Goal: Task Accomplishment & Management: Manage account settings

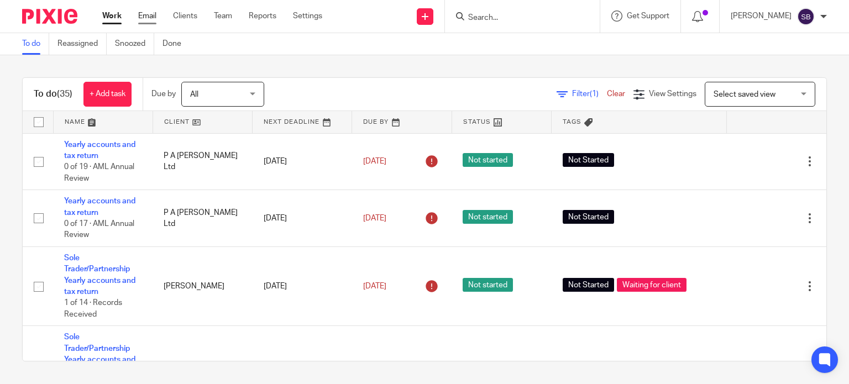
click at [153, 15] on link "Email" at bounding box center [147, 16] width 18 height 11
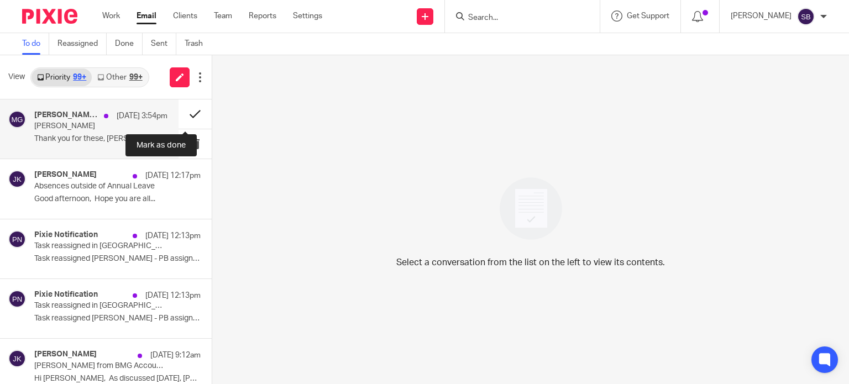
click at [186, 112] on button at bounding box center [195, 114] width 33 height 29
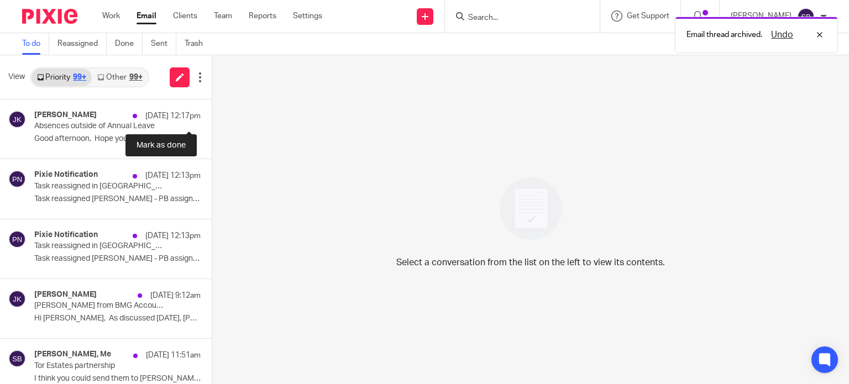
click at [212, 112] on button at bounding box center [216, 114] width 9 height 29
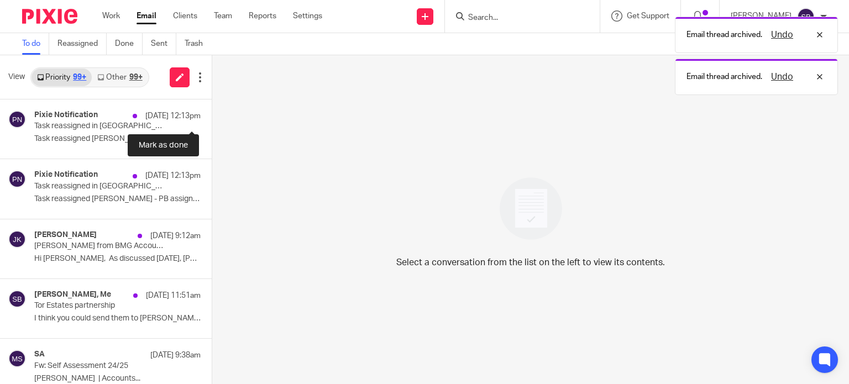
click at [212, 112] on button at bounding box center [216, 114] width 9 height 29
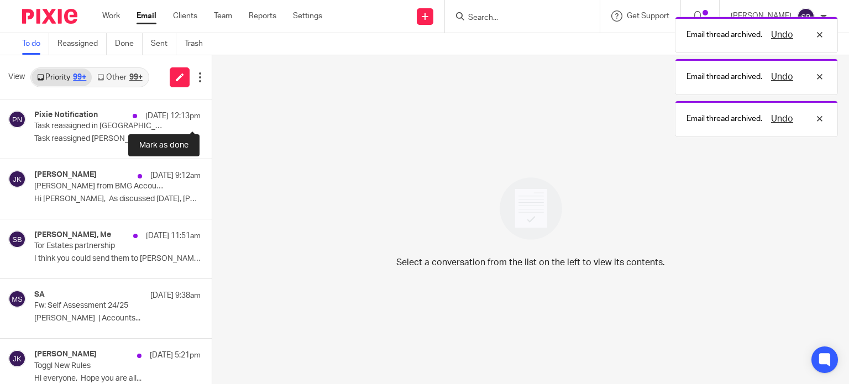
click at [212, 112] on button at bounding box center [216, 114] width 9 height 29
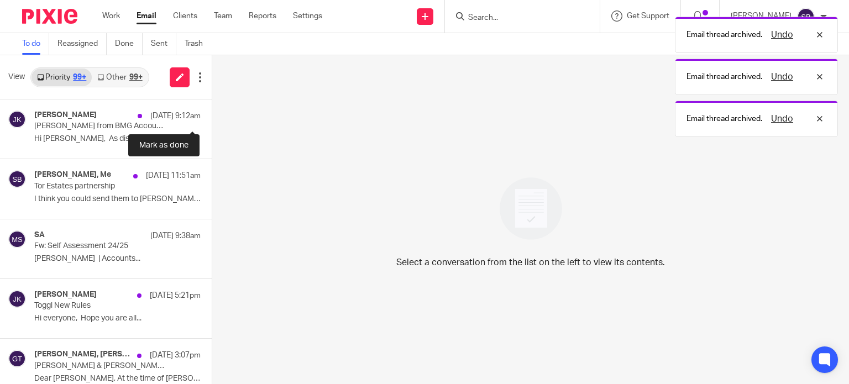
click at [212, 112] on button at bounding box center [216, 114] width 9 height 29
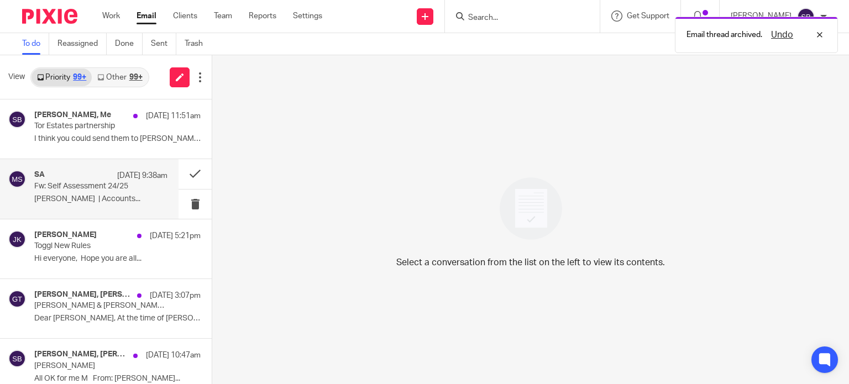
click at [100, 187] on p "Fw: Self Assessment 24/25" at bounding box center [87, 186] width 107 height 9
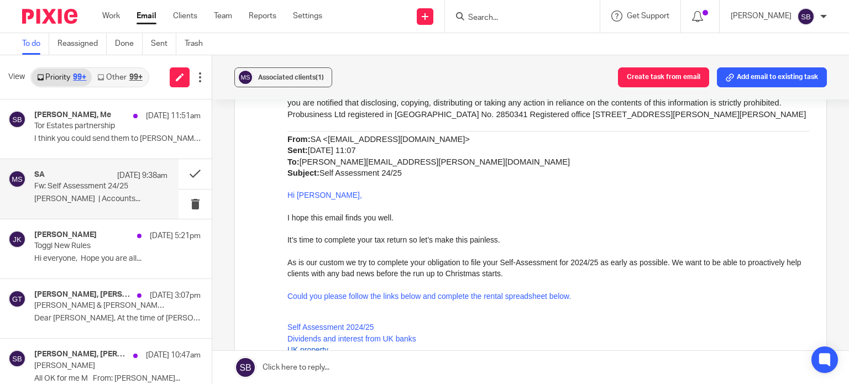
scroll to position [442, 0]
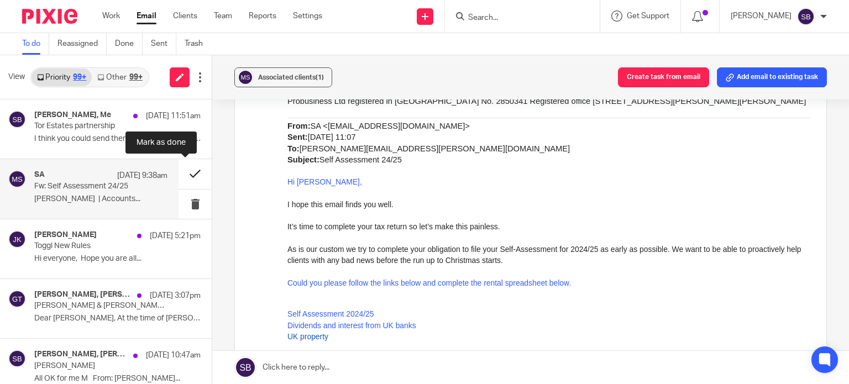
click at [186, 172] on button at bounding box center [195, 173] width 33 height 29
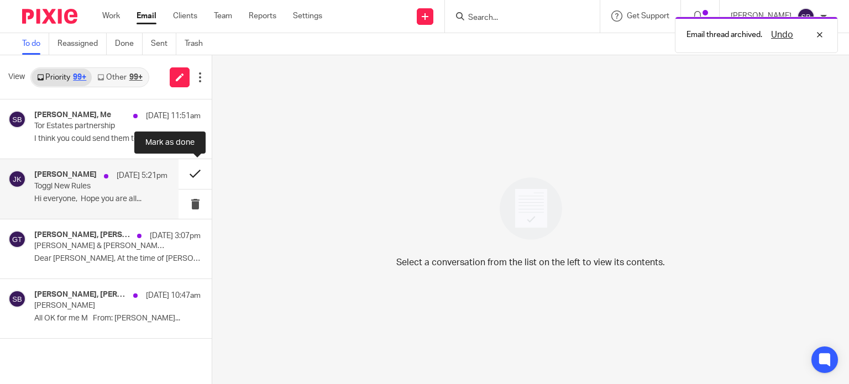
click at [195, 172] on button at bounding box center [195, 173] width 33 height 29
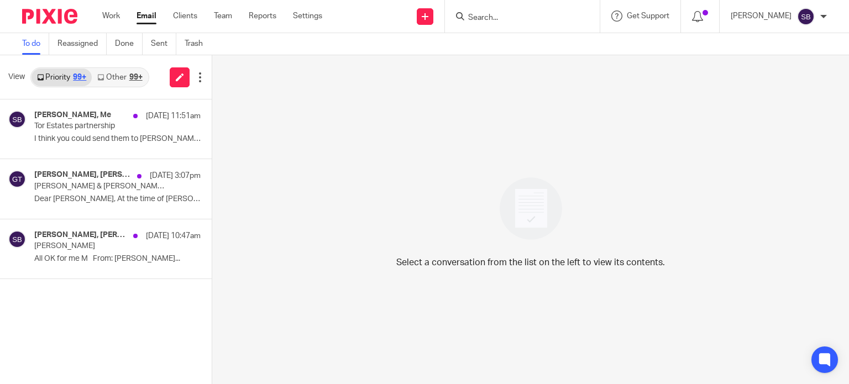
click at [79, 79] on div "99+" at bounding box center [79, 78] width 13 height 8
click at [160, 319] on div "Martin Bowe, Me 19 Aug 11:51am Tor Estates partnership I think you could send t…" at bounding box center [106, 242] width 212 height 285
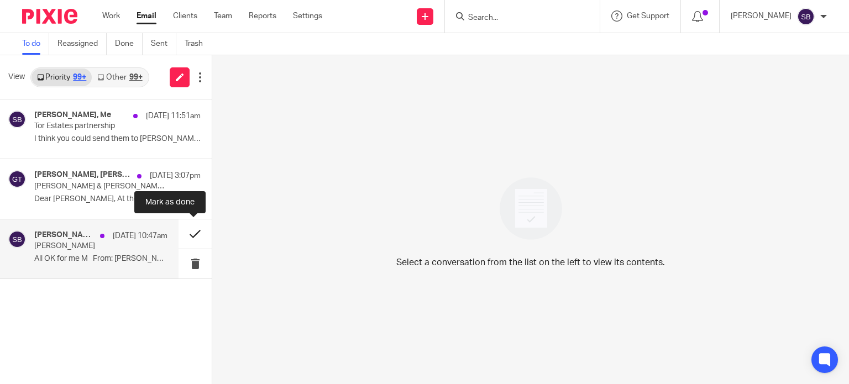
click at [192, 231] on button at bounding box center [195, 233] width 33 height 29
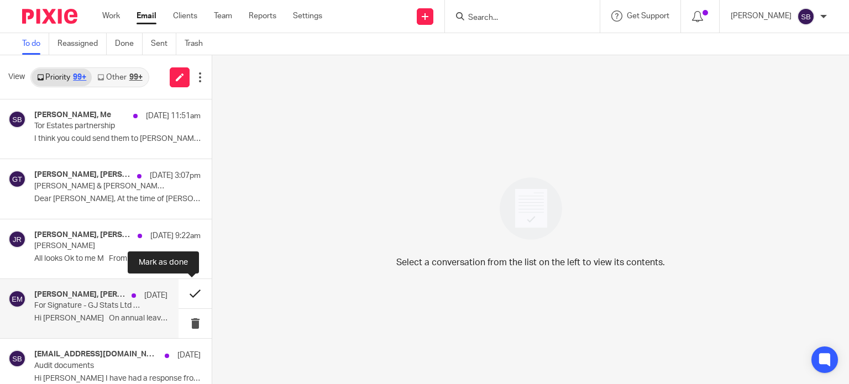
click at [182, 296] on button at bounding box center [195, 293] width 33 height 29
click at [66, 303] on p "Audit documents" at bounding box center [87, 305] width 107 height 9
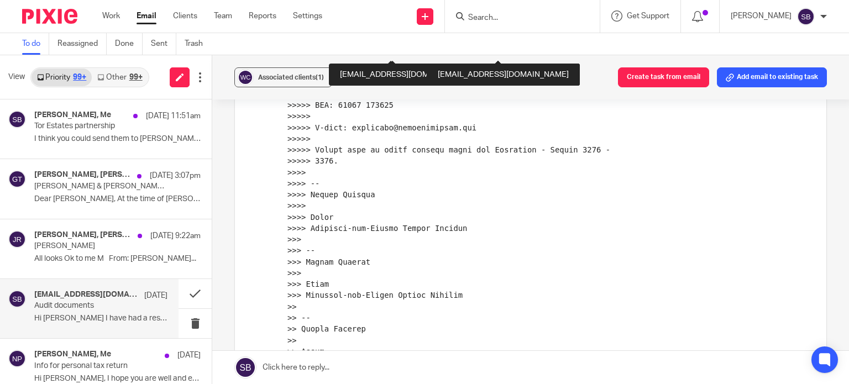
scroll to position [4533, 0]
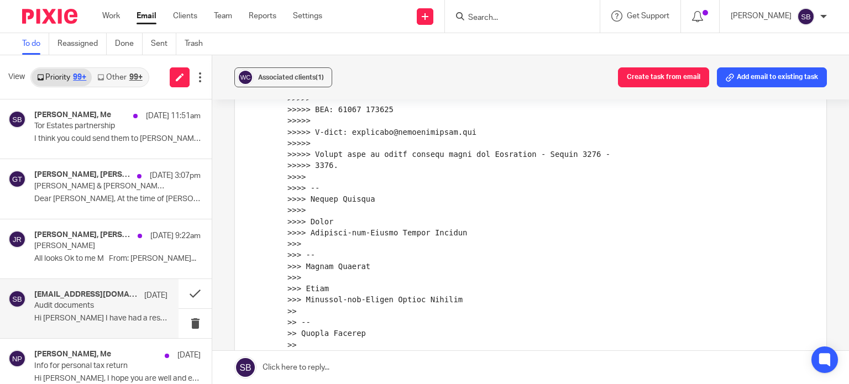
click at [84, 307] on p "Audit documents" at bounding box center [87, 305] width 107 height 9
click at [82, 307] on p "Audit documents" at bounding box center [87, 305] width 107 height 9
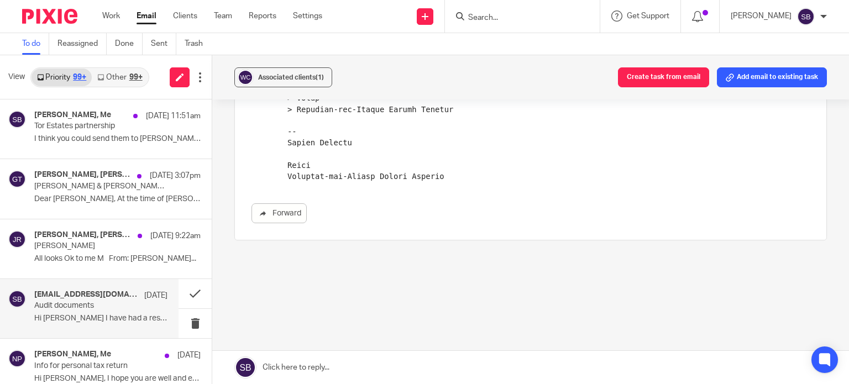
scroll to position [4902, 0]
click at [63, 304] on p "Audit documents" at bounding box center [87, 305] width 107 height 9
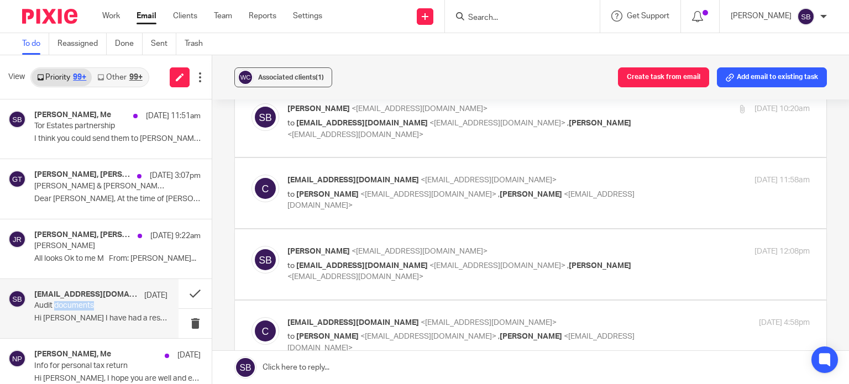
scroll to position [182, 0]
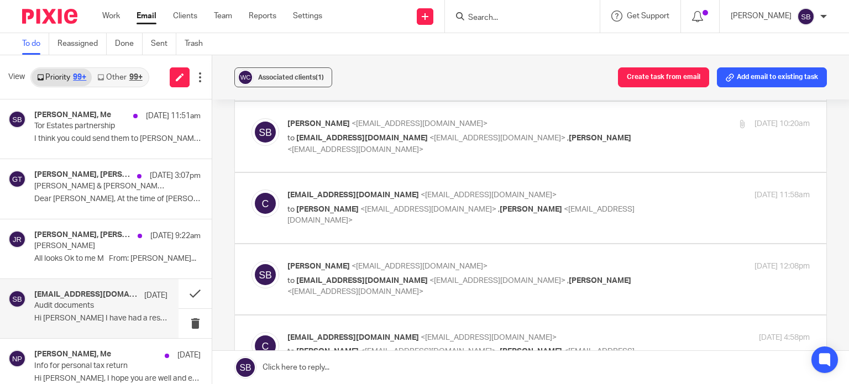
click at [118, 320] on p "Hi Sonia I have had a response from the..." at bounding box center [100, 318] width 133 height 9
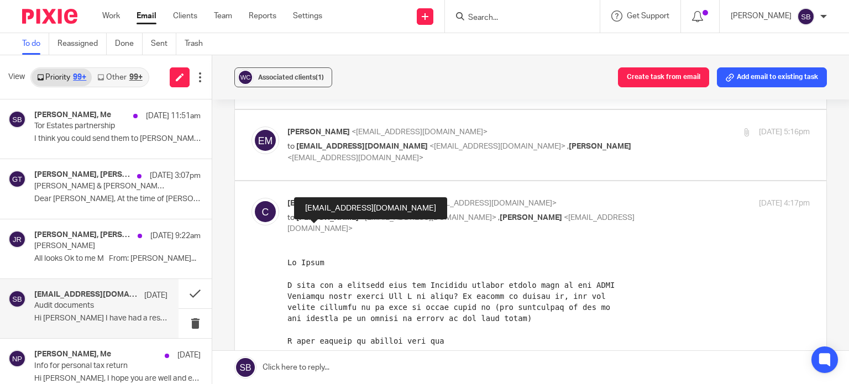
scroll to position [514, 0]
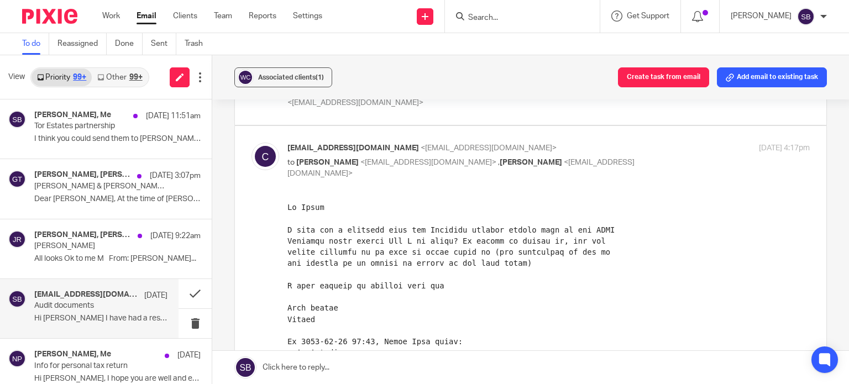
click at [283, 369] on link at bounding box center [530, 367] width 637 height 33
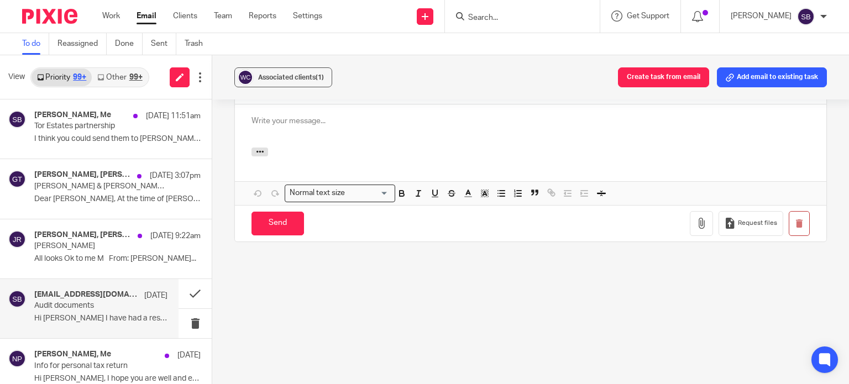
scroll to position [0, 0]
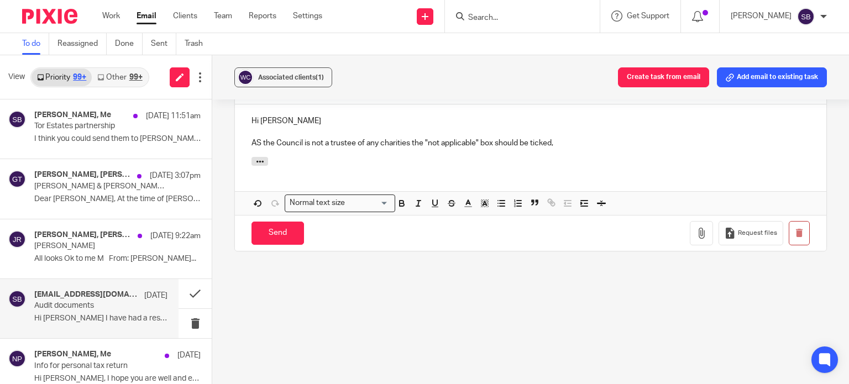
drag, startPoint x: 254, startPoint y: 187, endPoint x: 259, endPoint y: 190, distance: 6.2
click at [254, 149] on p "AS the Council is not a trustee of any charities the "not applicable" box shoul…" at bounding box center [531, 143] width 558 height 11
click at [581, 149] on p "As the Council is not a trustee of any charities the "not applicable" box shoul…" at bounding box center [531, 143] width 558 height 11
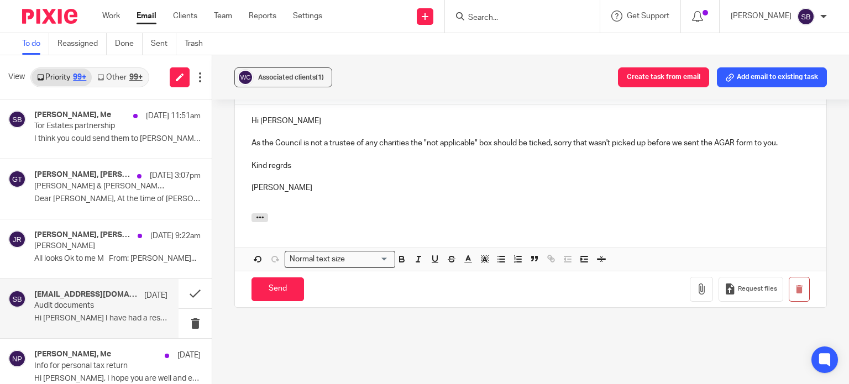
click at [274, 171] on p "Kind regrds" at bounding box center [531, 165] width 558 height 11
click at [286, 301] on input "Send" at bounding box center [278, 290] width 53 height 24
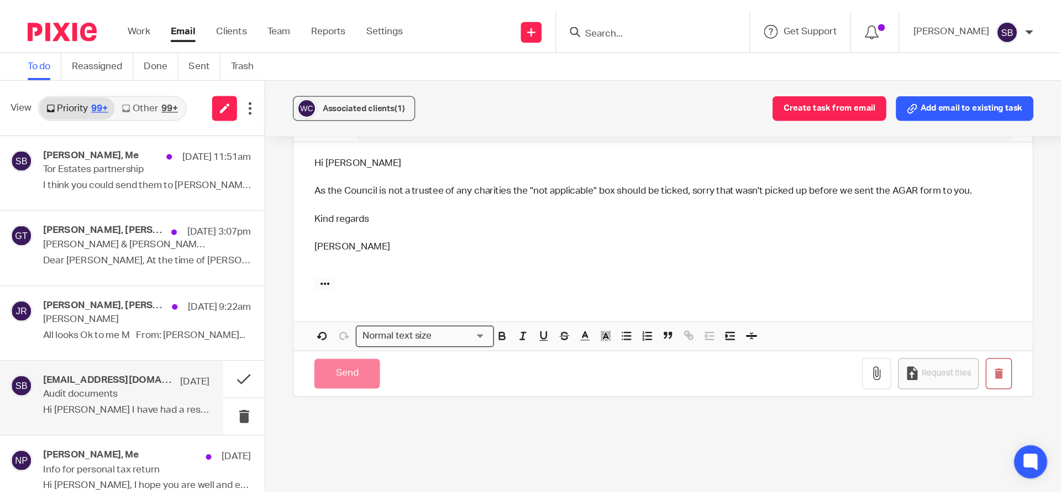
scroll to position [4902, 0]
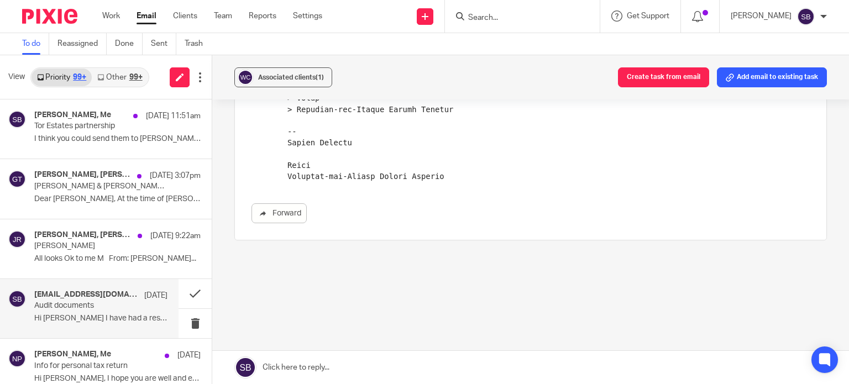
click at [73, 300] on div "clerk@westburysubmendip-pc.gov.uk, Erik Molnar, Me 16 Aug" at bounding box center [100, 295] width 133 height 11
click at [289, 74] on span "Associated clients (1)" at bounding box center [291, 77] width 66 height 7
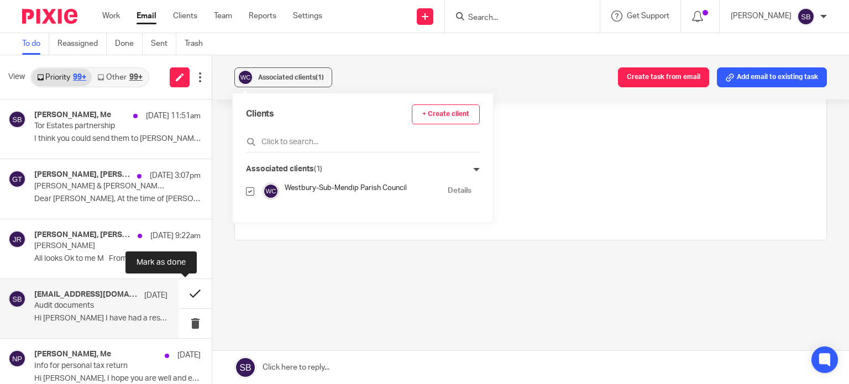
click at [186, 296] on button at bounding box center [195, 293] width 33 height 29
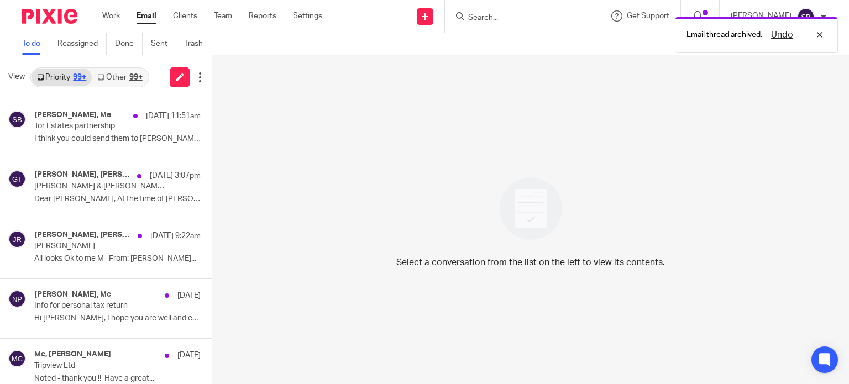
click at [524, 19] on div "Email thread archived. Undo" at bounding box center [632, 32] width 414 height 42
click at [504, 19] on div "Email thread archived. Undo" at bounding box center [632, 32] width 414 height 42
click at [491, 15] on div "Email thread archived. Undo" at bounding box center [632, 32] width 414 height 42
click at [522, 17] on div "Email thread archived. Undo" at bounding box center [632, 32] width 414 height 42
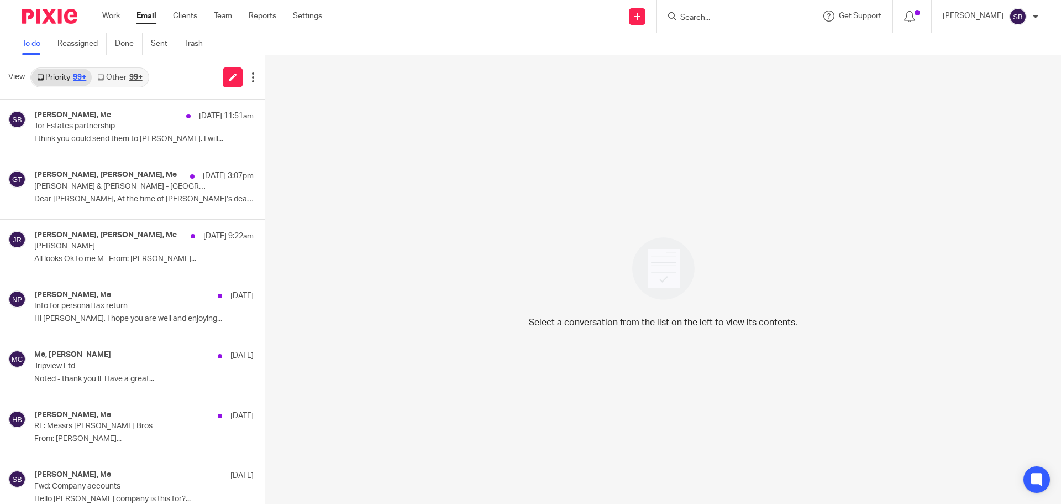
click at [749, 24] on div at bounding box center [734, 16] width 155 height 33
click at [186, 17] on link "Clients" at bounding box center [185, 16] width 24 height 11
click at [740, 19] on input "Search" at bounding box center [729, 18] width 100 height 10
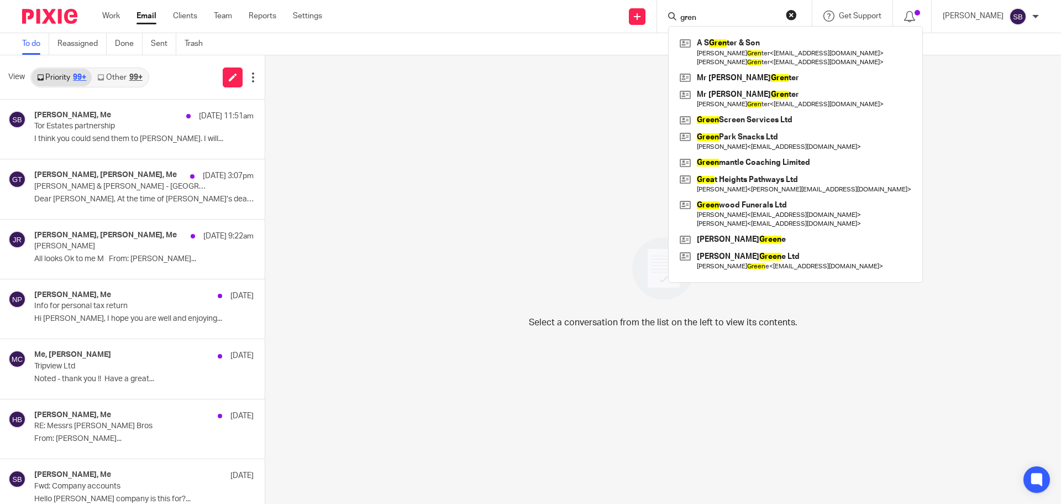
type input "grent"
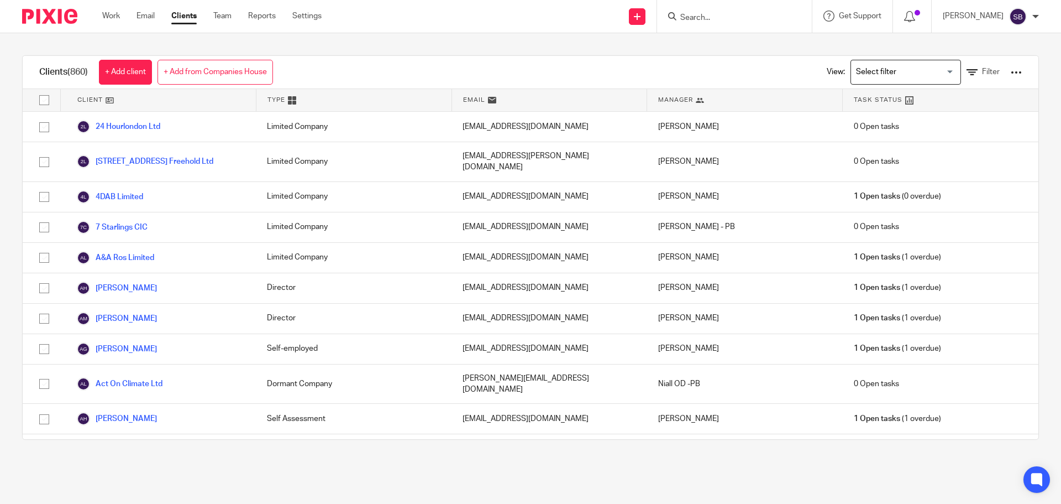
drag, startPoint x: 0, startPoint y: 0, endPoint x: 742, endPoint y: 28, distance: 743.0
click at [742, 28] on div at bounding box center [734, 16] width 155 height 33
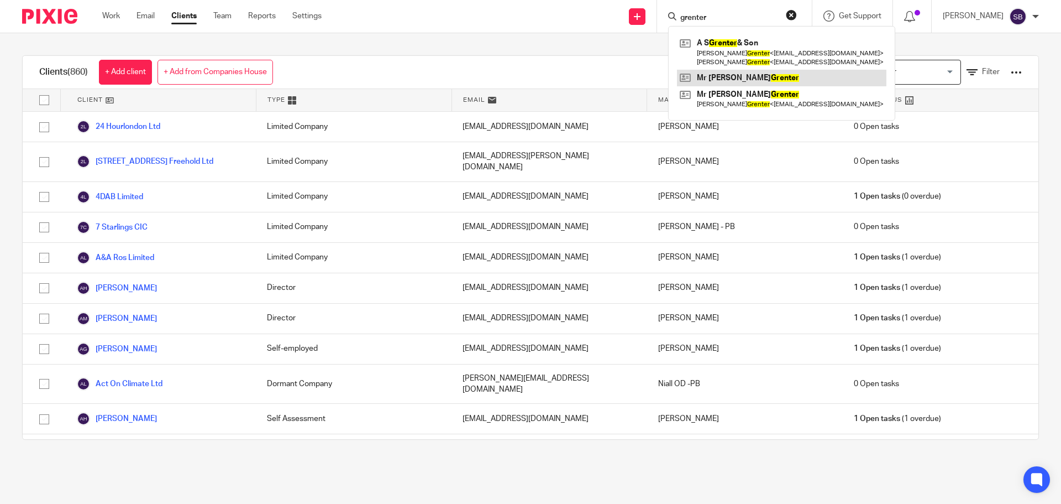
type input "grenter"
click at [761, 71] on link at bounding box center [782, 78] width 210 height 17
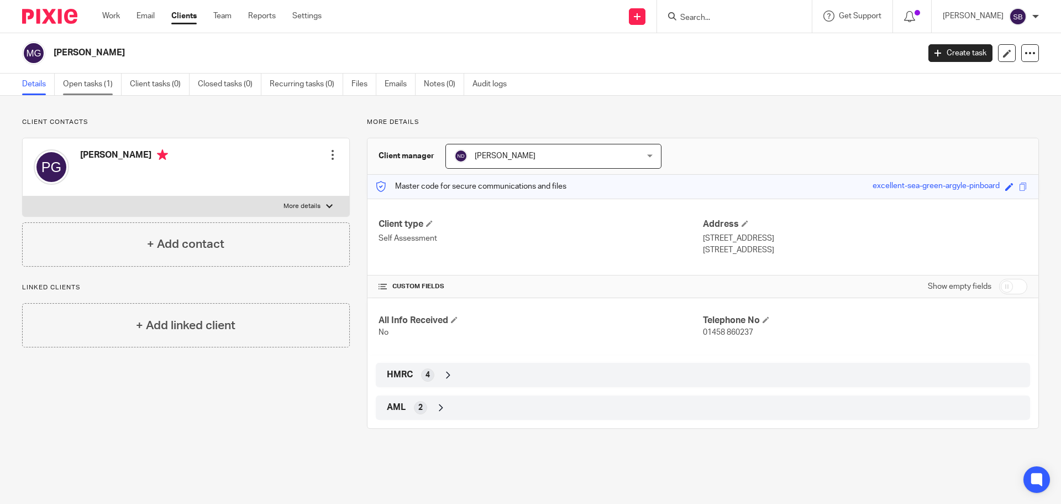
click at [96, 86] on link "Open tasks (1)" at bounding box center [92, 85] width 59 height 22
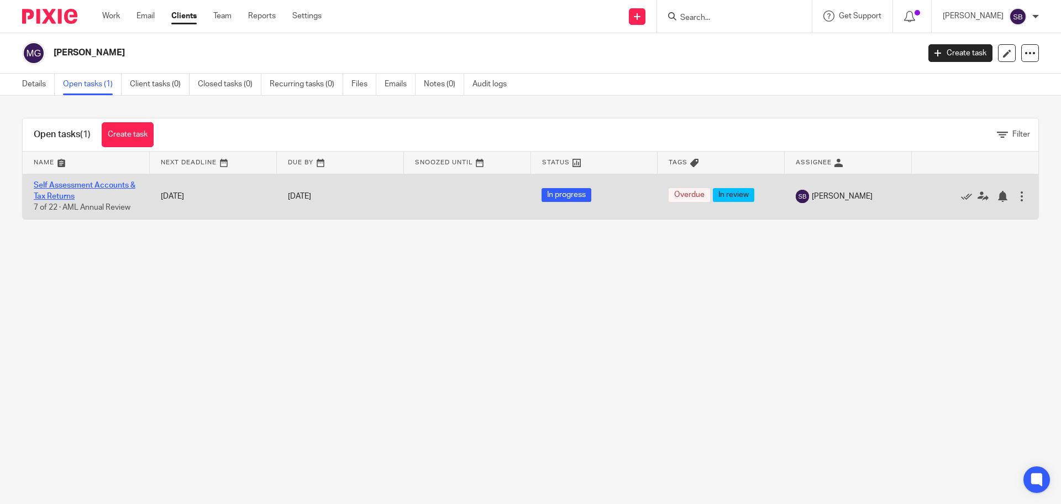
click at [91, 186] on link "Self Assessment Accounts & Tax Returns" at bounding box center [85, 190] width 102 height 19
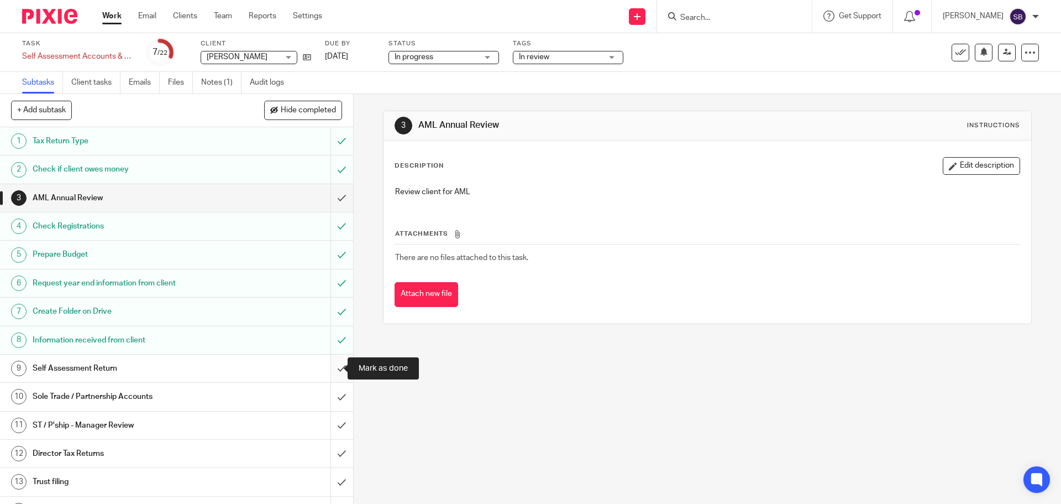
click at [329, 369] on input "submit" at bounding box center [176, 368] width 353 height 28
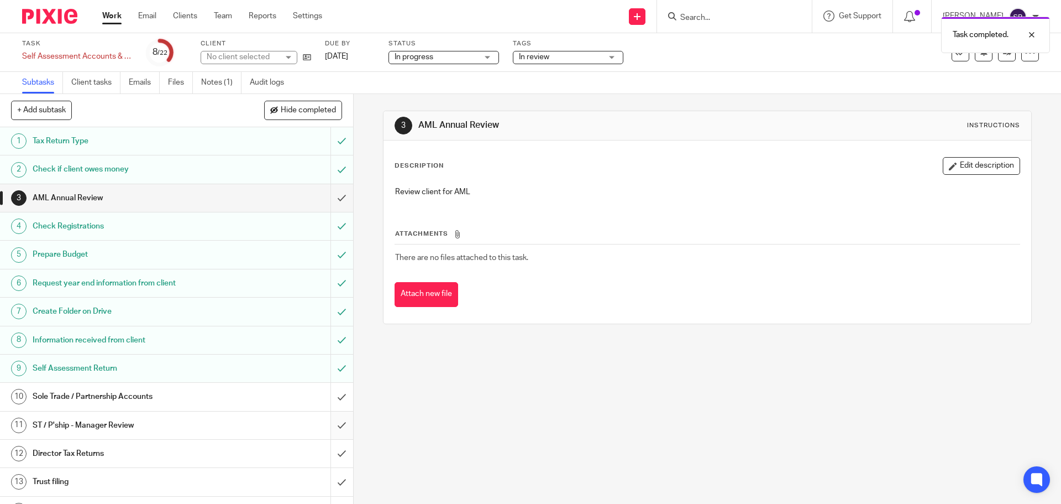
click at [328, 424] on input "submit" at bounding box center [176, 425] width 353 height 28
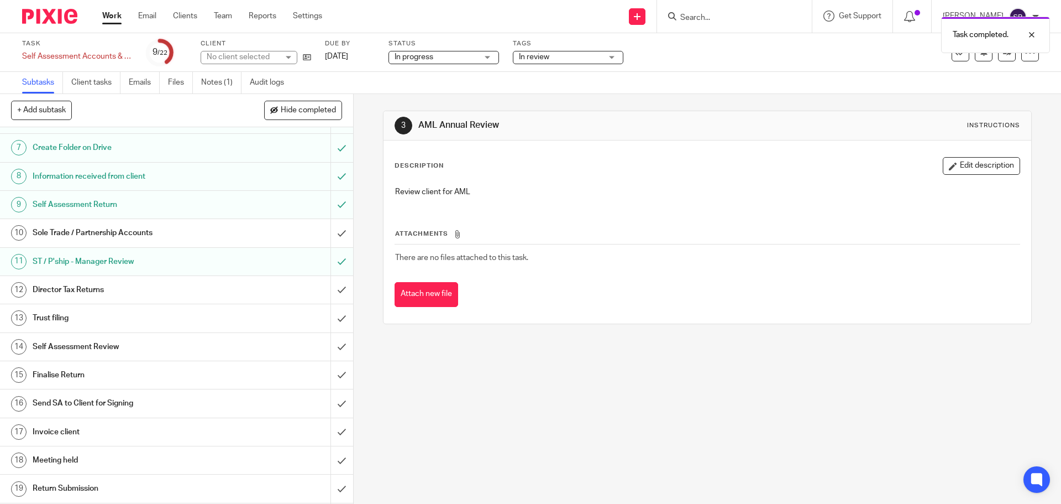
scroll to position [166, 0]
click at [329, 344] on input "submit" at bounding box center [176, 345] width 353 height 28
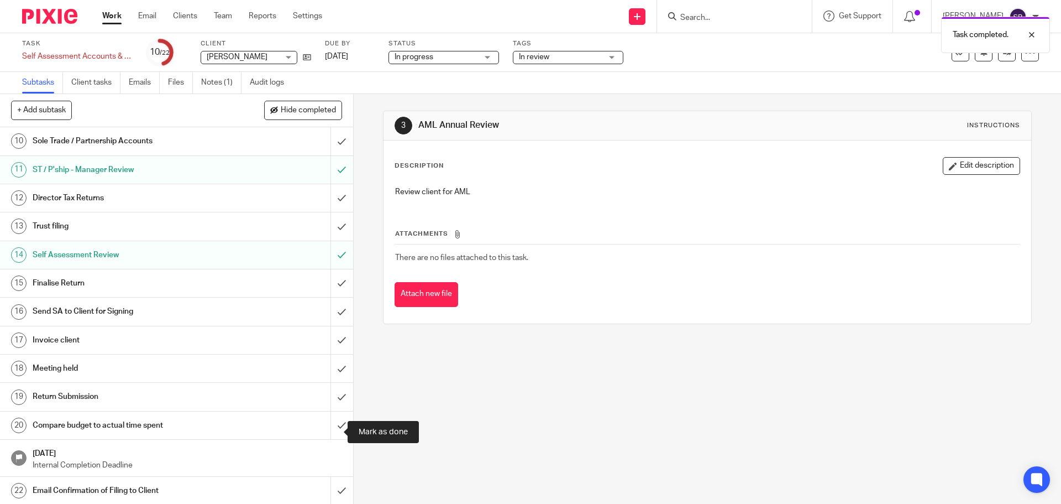
scroll to position [257, 0]
click at [333, 281] on input "submit" at bounding box center [176, 282] width 353 height 28
click at [80, 306] on h1 "Send SA to Client for Signing" at bounding box center [128, 310] width 191 height 17
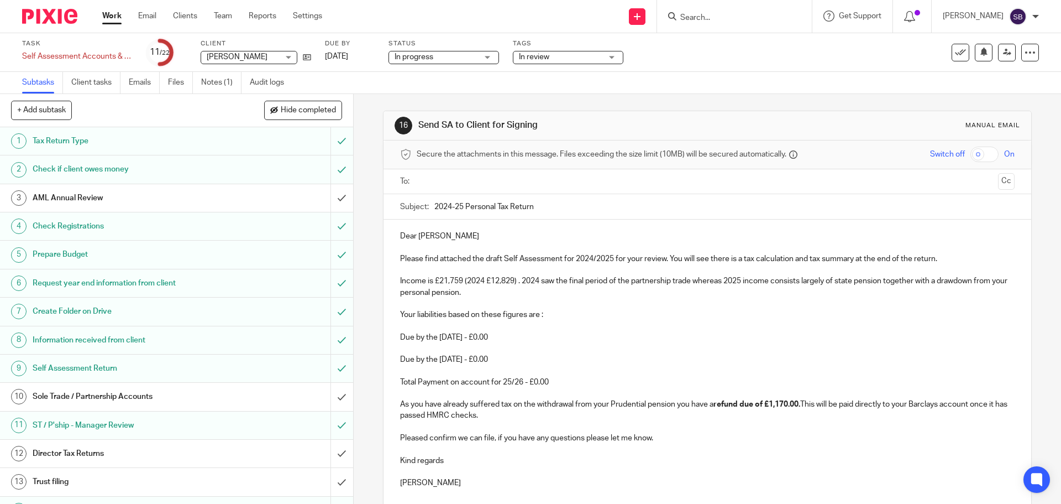
click at [805, 407] on p "As you have already suffered tax on the withdrawal from your Prudential pension…" at bounding box center [707, 410] width 614 height 23
click at [402, 415] on p "As you have already suffered tax on the withdrawal from your Prudential pension…" at bounding box center [707, 410] width 614 height 23
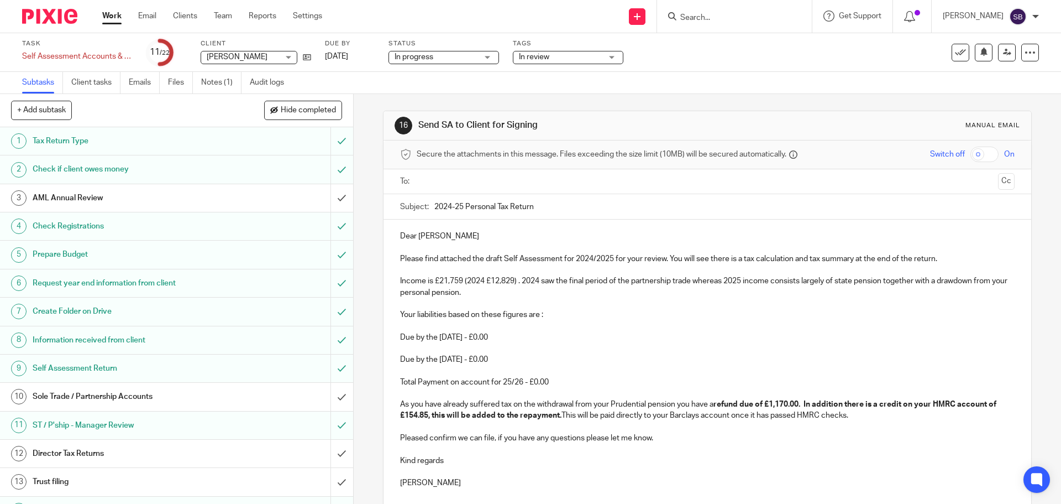
click at [577, 418] on p "As you have already suffered tax on the withdrawal from your Prudential pension…" at bounding box center [707, 410] width 614 height 23
drag, startPoint x: 716, startPoint y: 404, endPoint x: 1011, endPoint y: 402, distance: 295.2
click at [1011, 402] on div "Dear Pete Please find attached the draft Self Assessment for 2024/2025 for your…" at bounding box center [707, 380] width 647 height 322
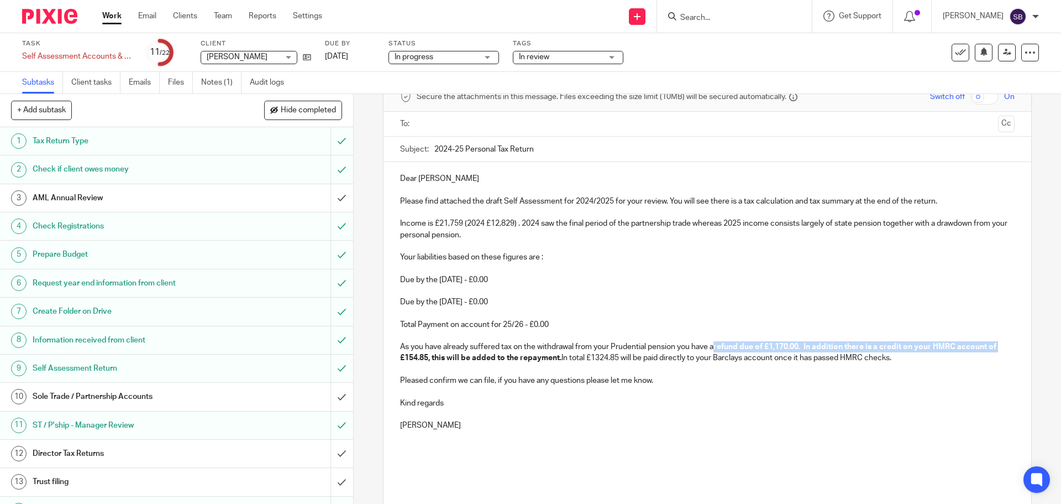
scroll to position [137, 0]
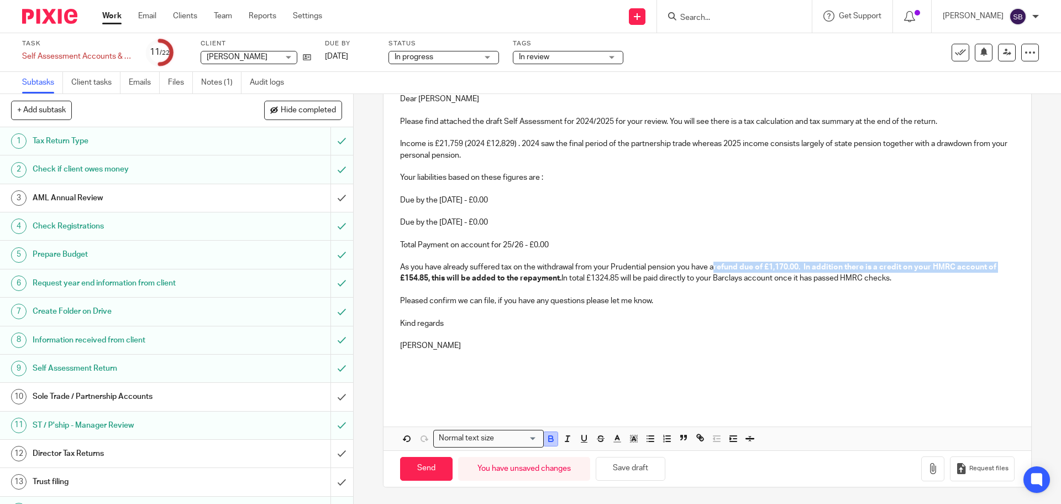
click at [551, 439] on icon "button" at bounding box center [551, 438] width 10 height 10
drag, startPoint x: 560, startPoint y: 278, endPoint x: 394, endPoint y: 280, distance: 165.9
click at [394, 279] on div "Dear Pete Please find attached the draft Self Assessment for 2024/2025 for your…" at bounding box center [707, 243] width 647 height 322
click at [551, 441] on icon "button" at bounding box center [551, 438] width 10 height 10
click at [667, 363] on p at bounding box center [707, 368] width 614 height 11
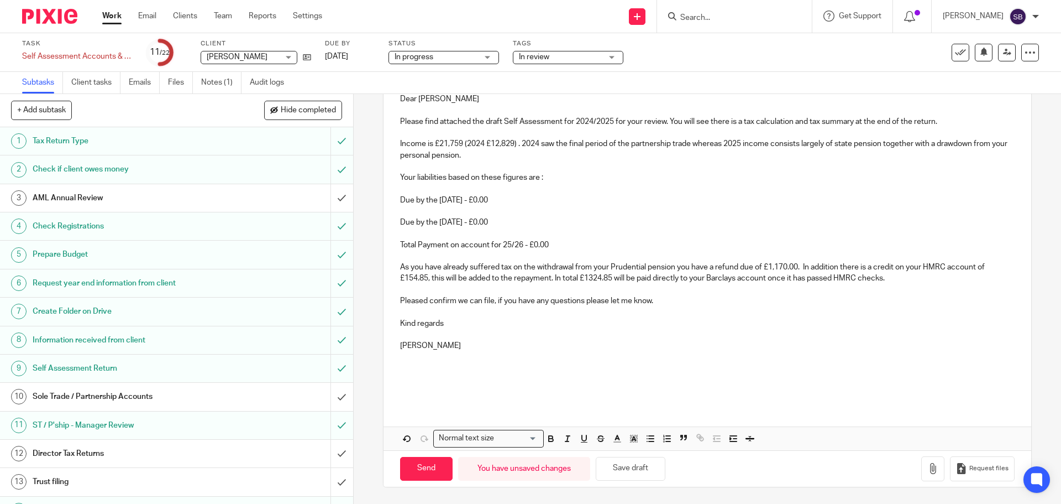
drag, startPoint x: 669, startPoint y: 122, endPoint x: 669, endPoint y: 128, distance: 6.1
click at [669, 123] on p "Please find attached the draft Self Assessment for 2024/2025 for your review. Y…" at bounding box center [707, 121] width 614 height 11
drag, startPoint x: 634, startPoint y: 466, endPoint x: 668, endPoint y: 468, distance: 33.8
click at [635, 466] on button "Save draft" at bounding box center [631, 469] width 70 height 24
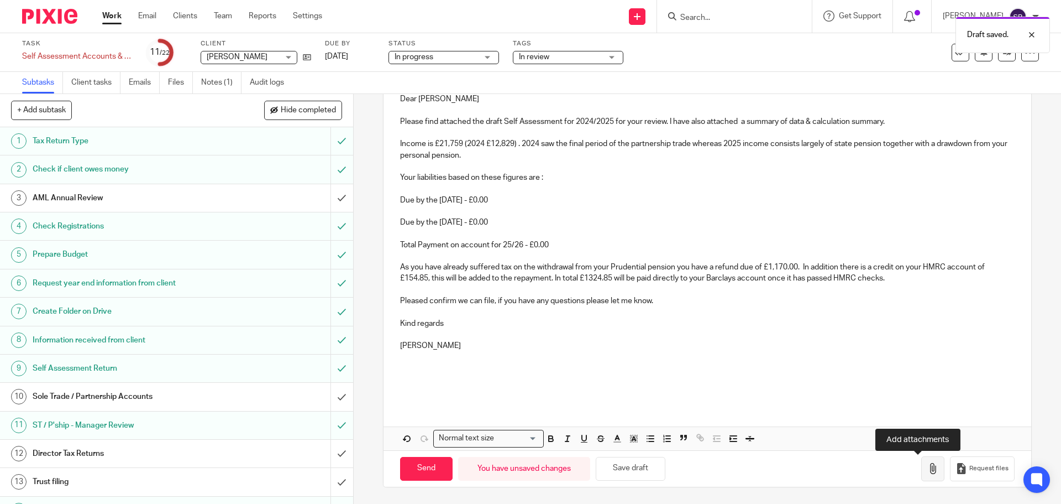
click at [928, 467] on icon "button" at bounding box center [933, 468] width 11 height 11
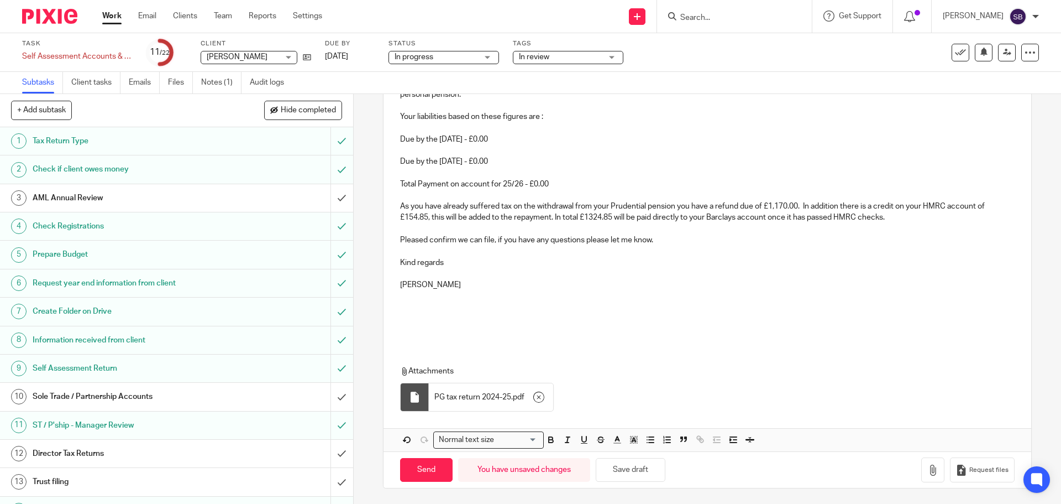
scroll to position [199, 0]
click at [928, 467] on icon "button" at bounding box center [933, 468] width 11 height 11
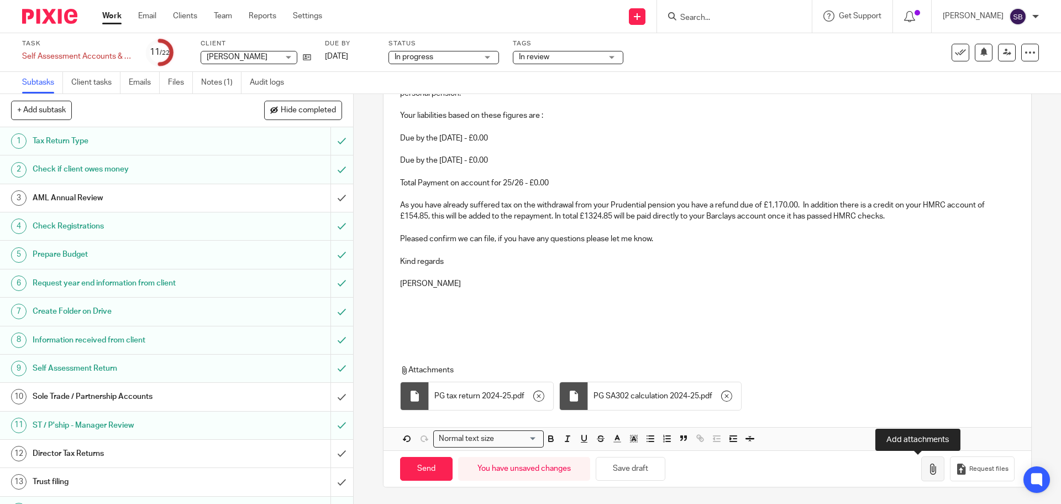
click at [928, 471] on icon "button" at bounding box center [933, 468] width 11 height 11
click at [928, 467] on icon "button" at bounding box center [933, 468] width 11 height 11
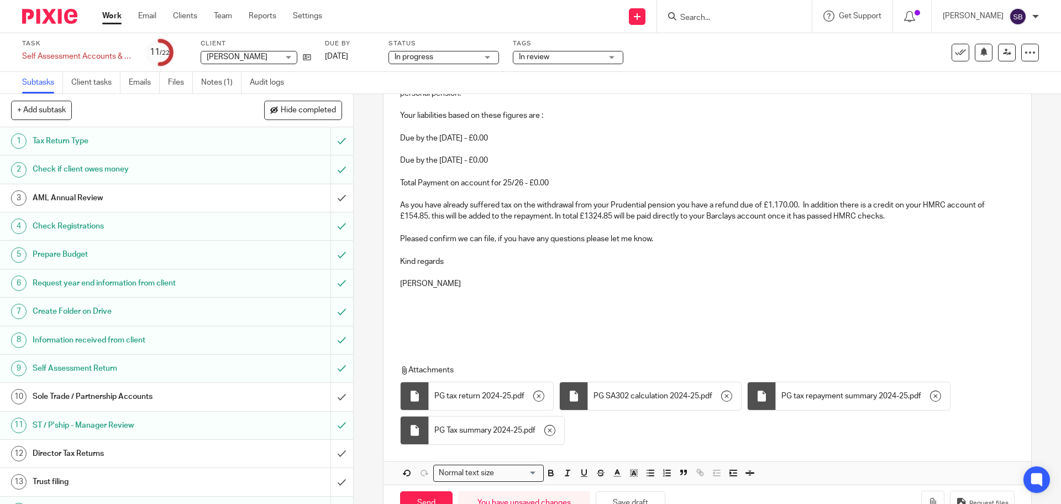
click at [424, 242] on p "Pleased confirm we can file, if you have any questions please let me know." at bounding box center [707, 238] width 614 height 11
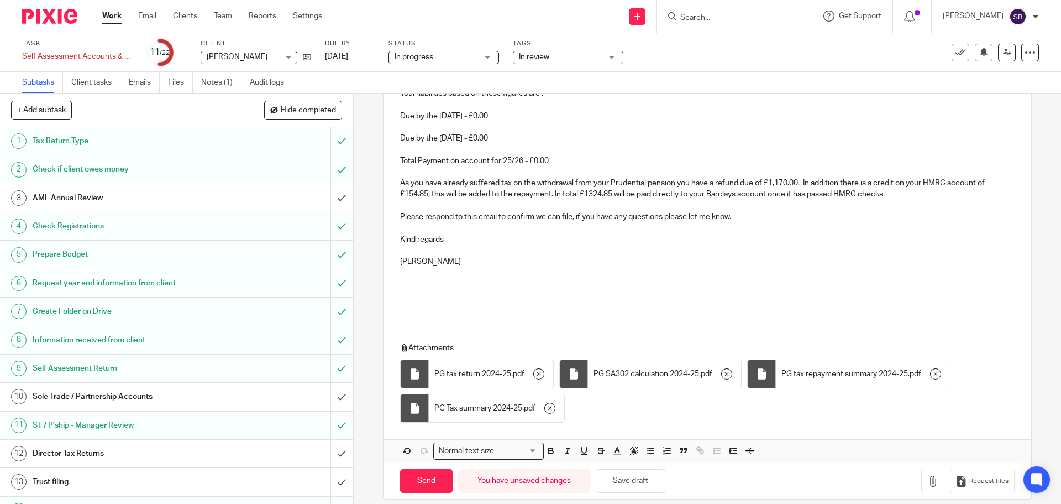
scroll to position [233, 0]
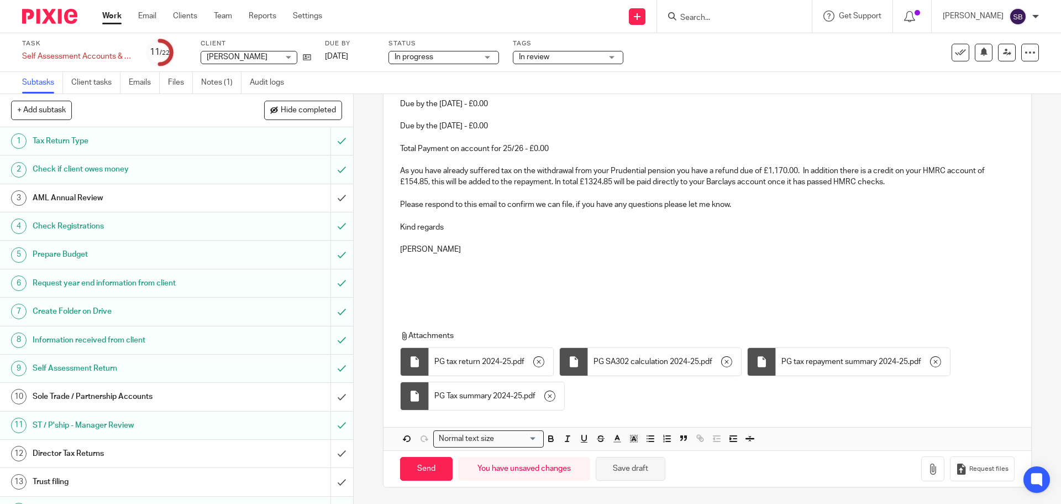
click at [627, 473] on button "Save draft" at bounding box center [631, 469] width 70 height 24
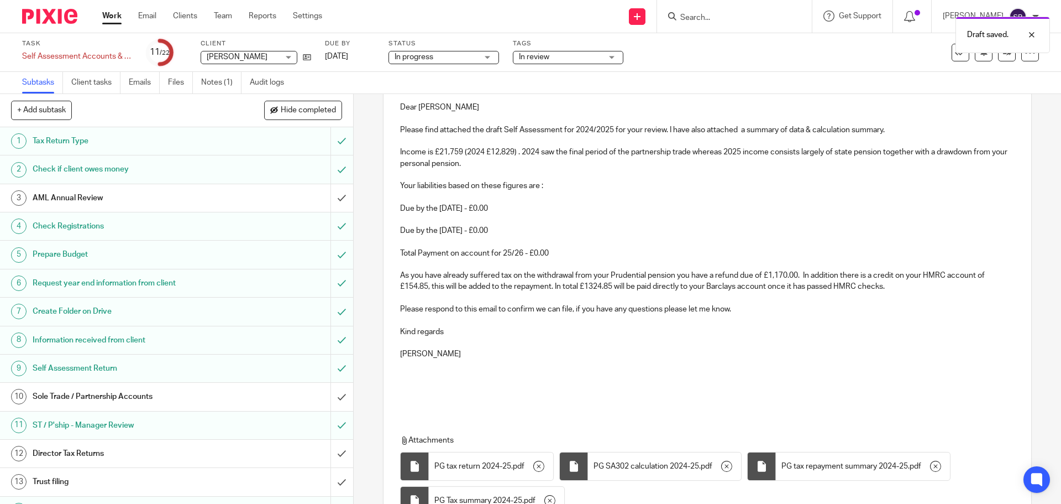
scroll to position [0, 0]
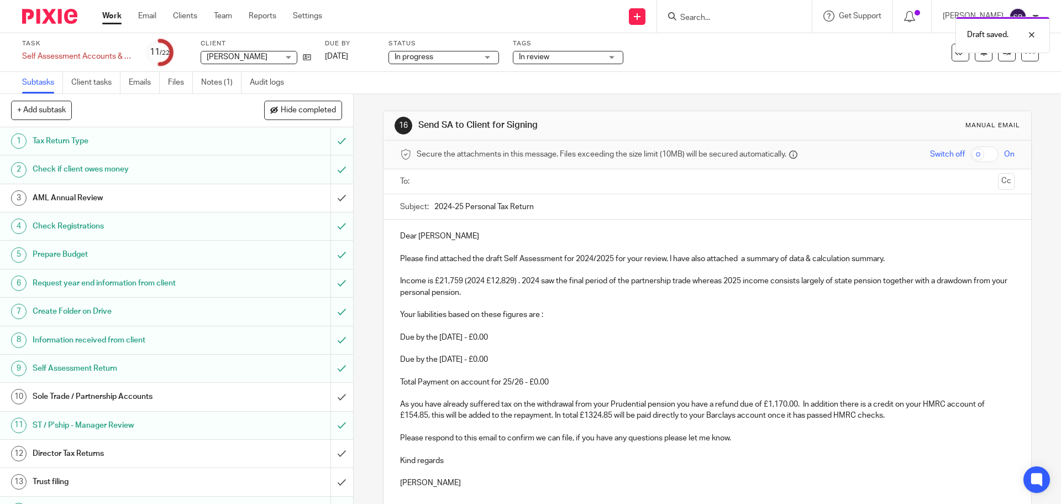
click at [473, 186] on input "text" at bounding box center [707, 181] width 573 height 13
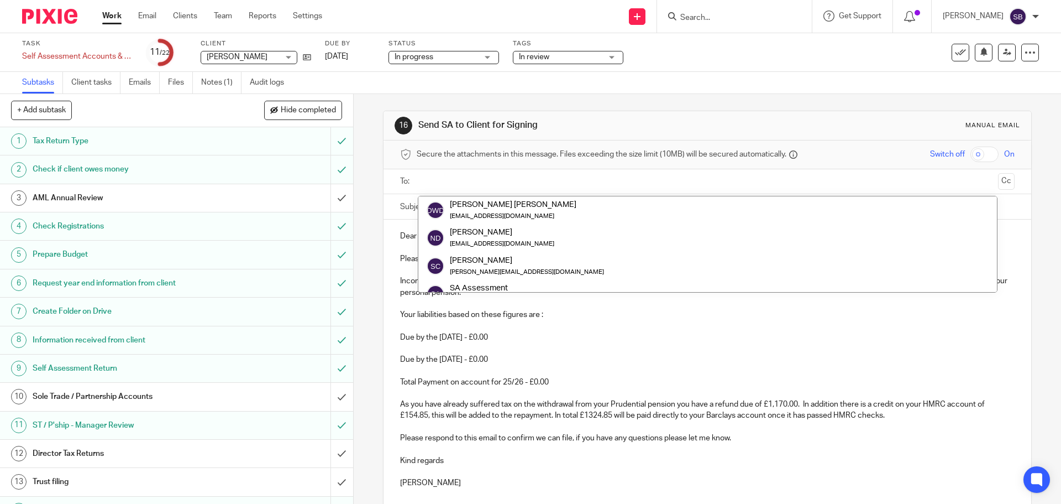
scroll to position [55, 0]
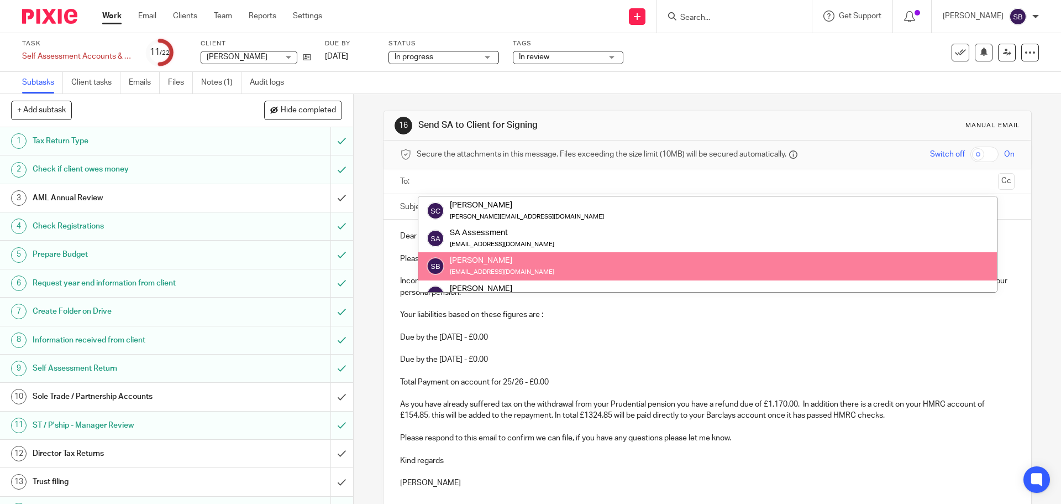
type input "p"
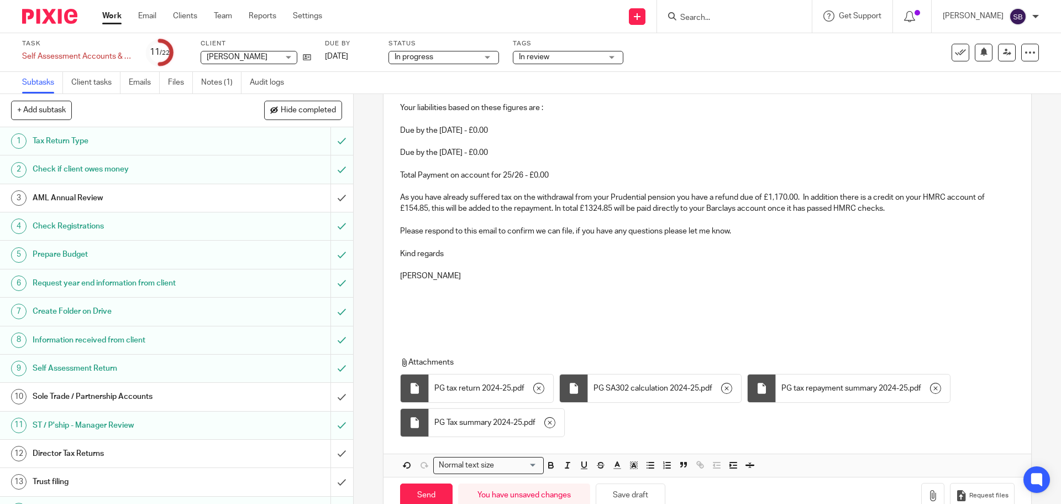
scroll to position [221, 0]
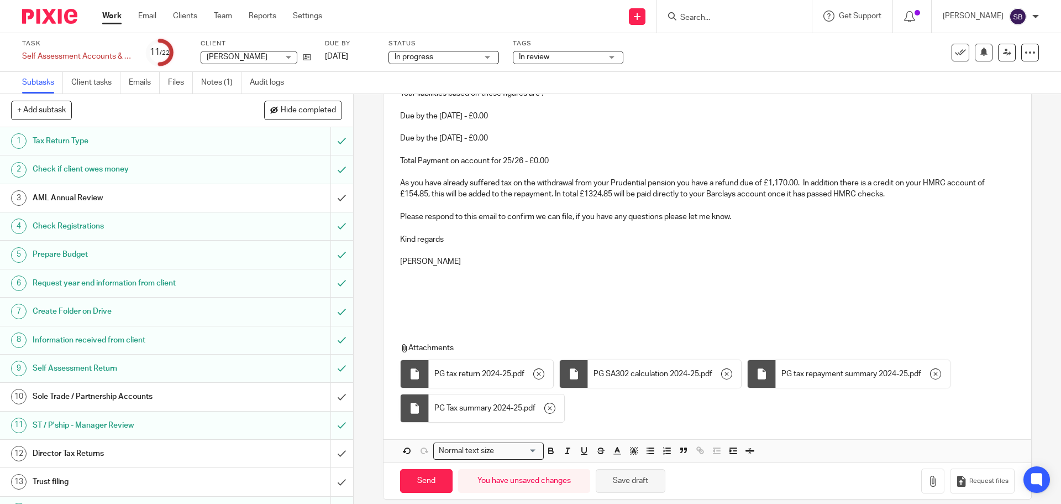
click at [642, 482] on button "Save draft" at bounding box center [631, 481] width 70 height 24
click at [738, 21] on input "Search" at bounding box center [729, 18] width 100 height 10
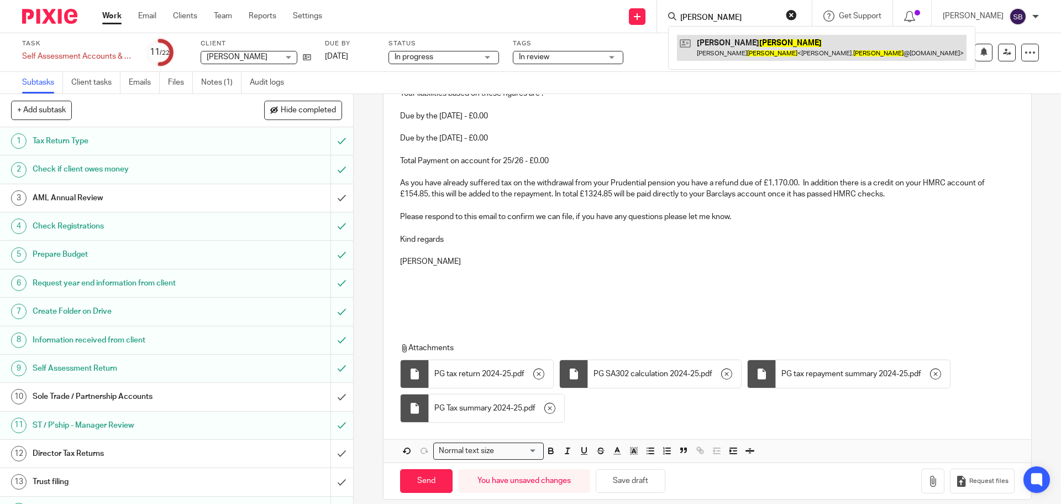
type input "roe"
click at [737, 49] on link at bounding box center [822, 47] width 290 height 25
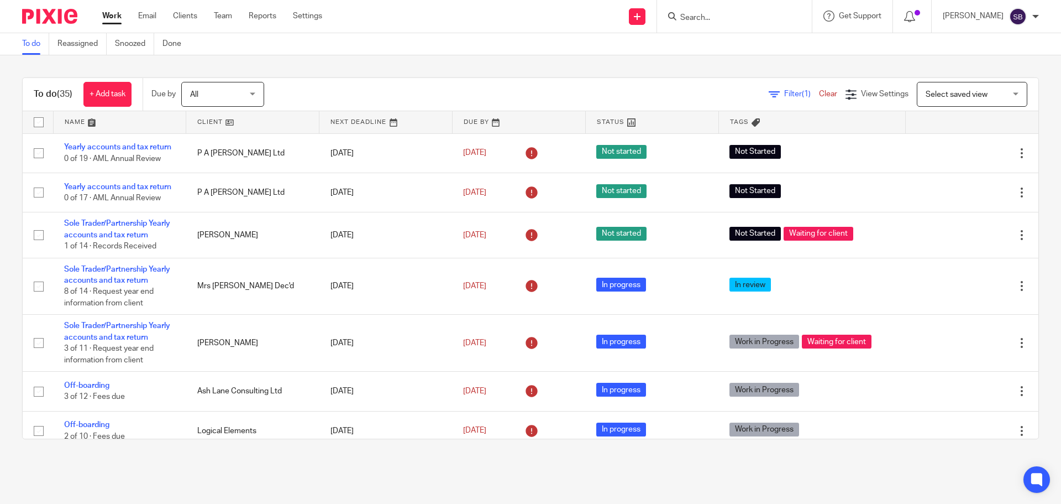
click at [722, 20] on input "Search" at bounding box center [729, 18] width 100 height 10
drag, startPoint x: 185, startPoint y: 13, endPoint x: 204, endPoint y: 13, distance: 18.8
click at [186, 13] on link "Clients" at bounding box center [185, 16] width 24 height 11
click at [191, 19] on link "Clients" at bounding box center [185, 16] width 24 height 11
click at [728, 19] on input "Search" at bounding box center [729, 18] width 100 height 10
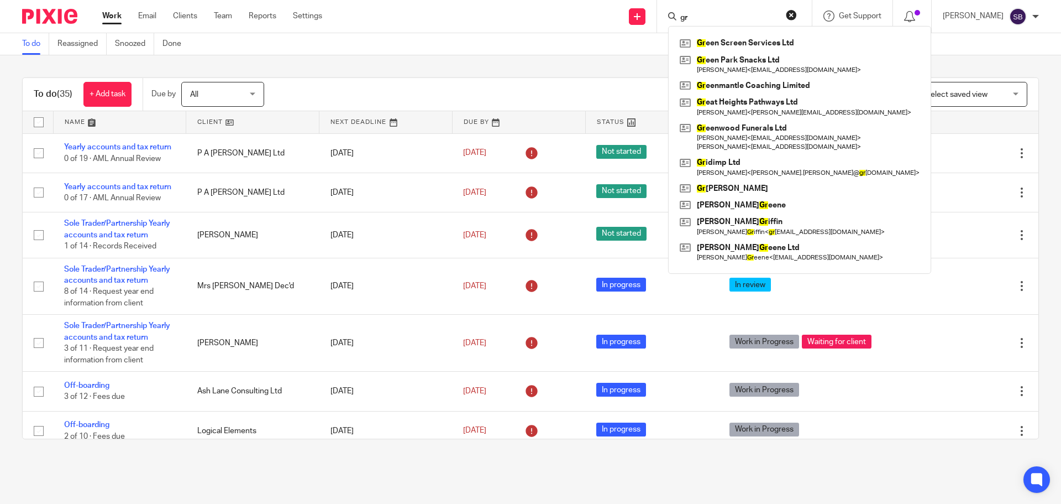
type input "gre"
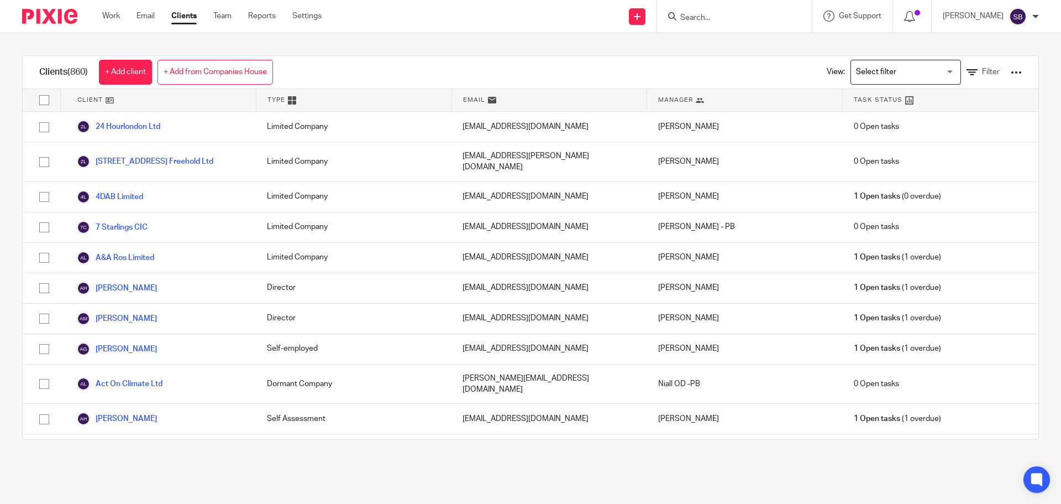
click at [728, 19] on input "Search" at bounding box center [729, 18] width 100 height 10
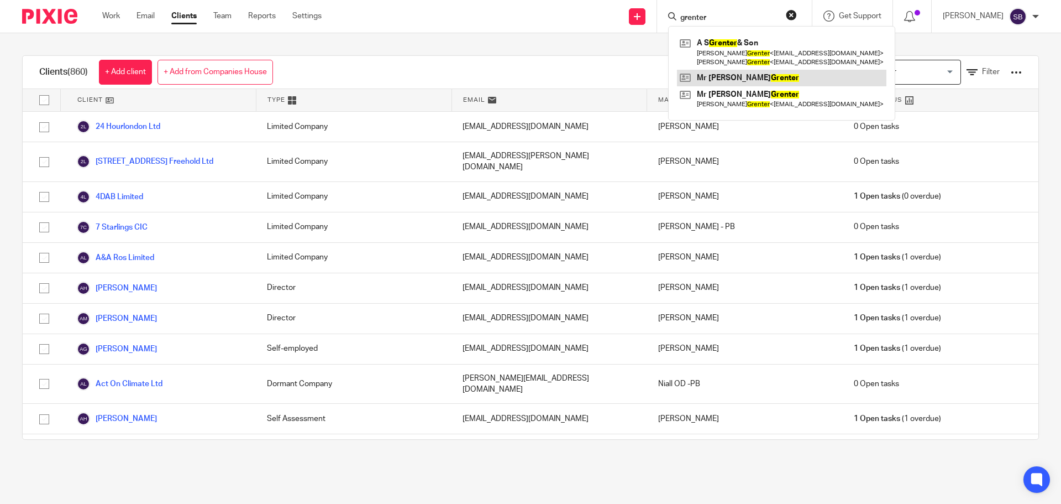
type input "grenter"
click at [744, 77] on link at bounding box center [782, 78] width 210 height 17
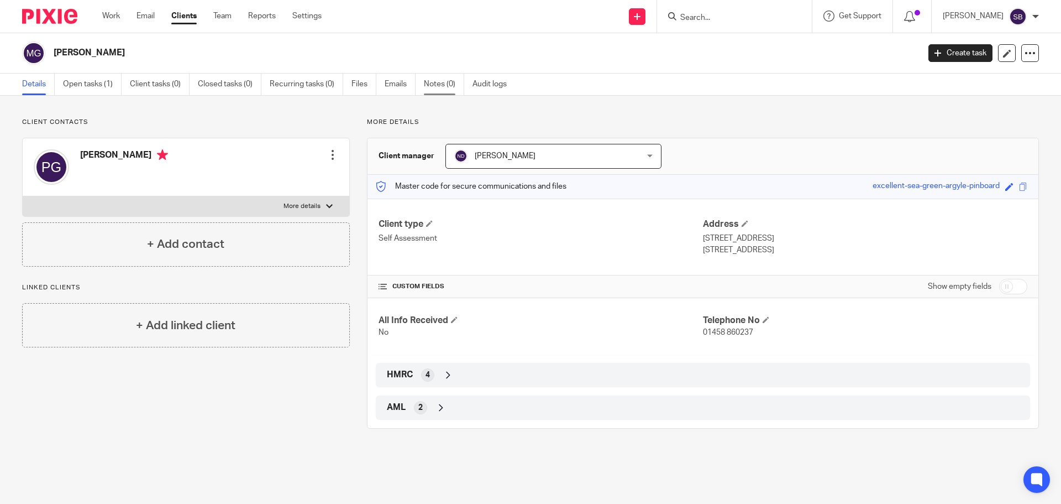
click at [447, 87] on link "Notes (0)" at bounding box center [444, 85] width 40 height 22
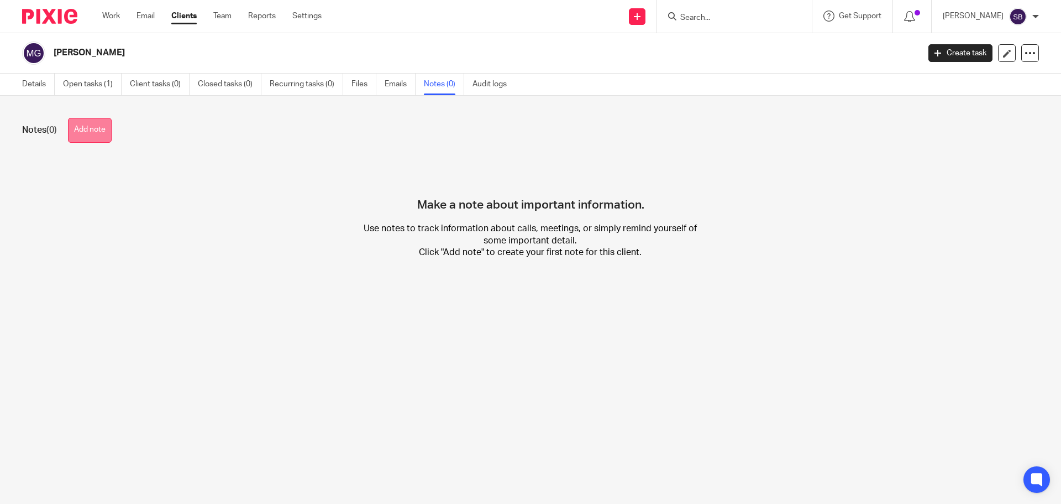
click at [93, 134] on button "Add note" at bounding box center [90, 130] width 44 height 25
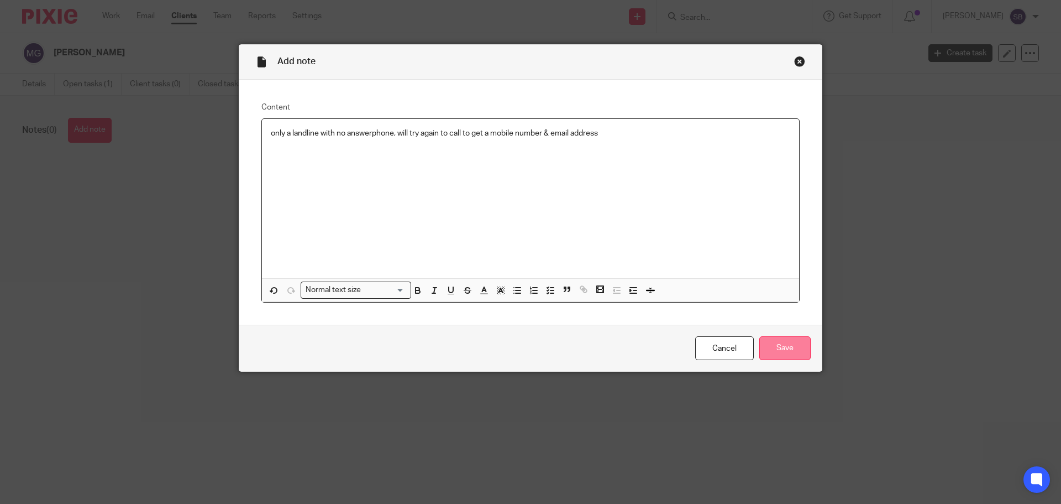
click at [777, 349] on input "Save" at bounding box center [785, 348] width 51 height 24
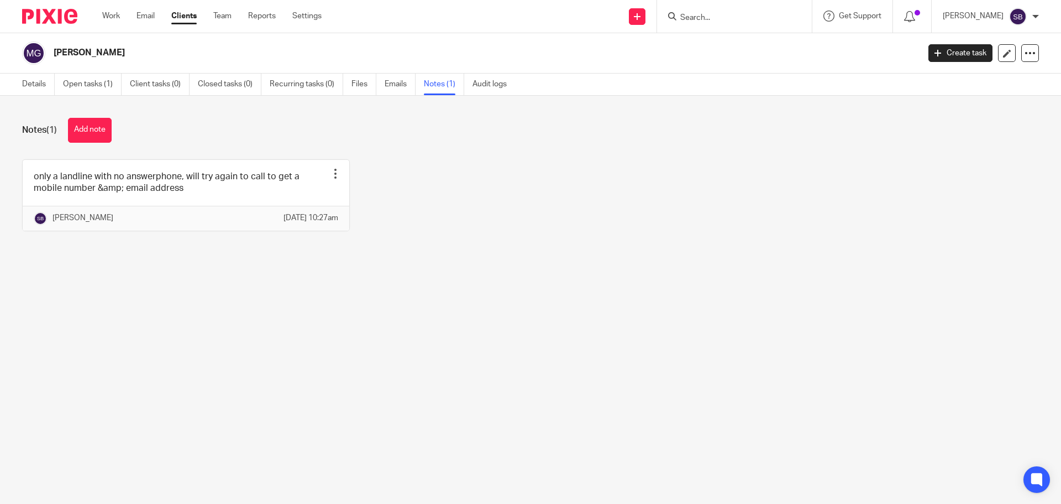
click at [739, 19] on input "Search" at bounding box center [729, 18] width 100 height 10
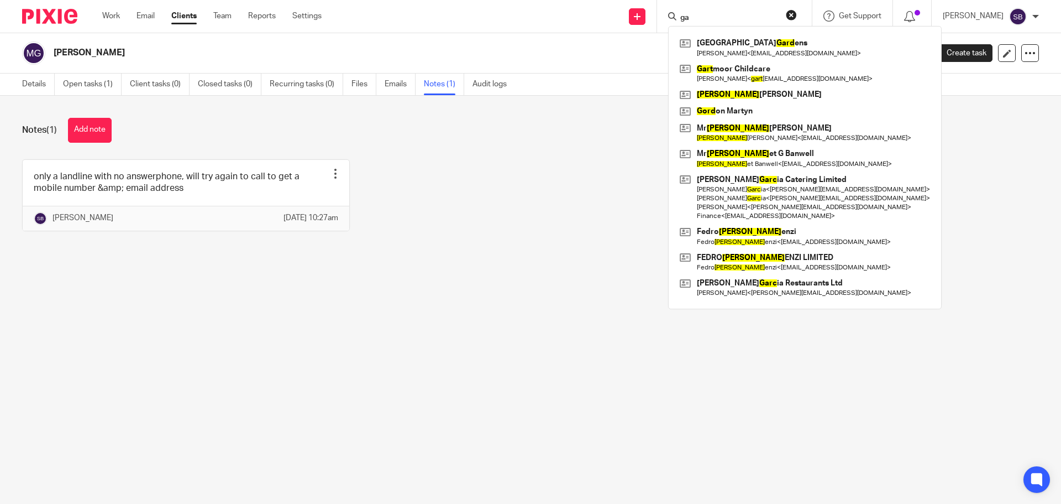
type input "g"
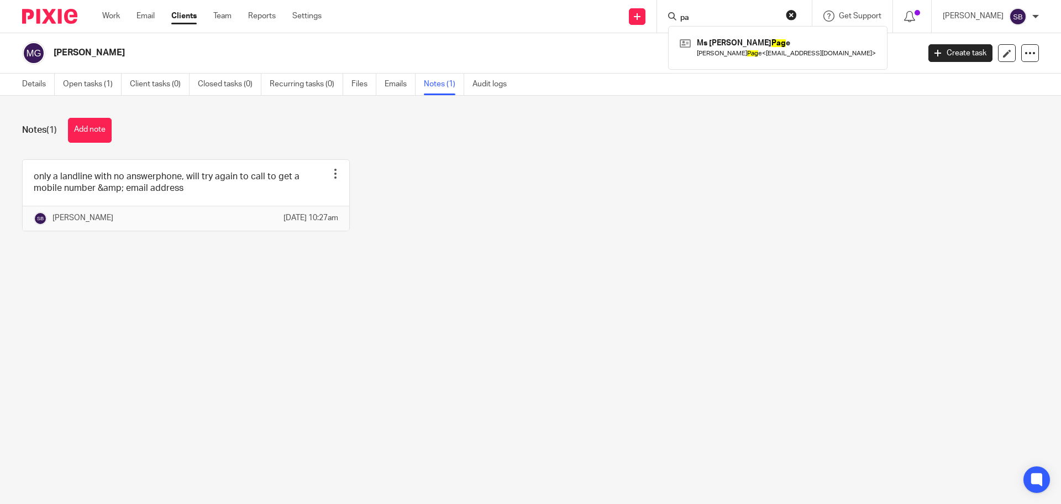
type input "p"
click at [152, 14] on link "Email" at bounding box center [146, 16] width 18 height 11
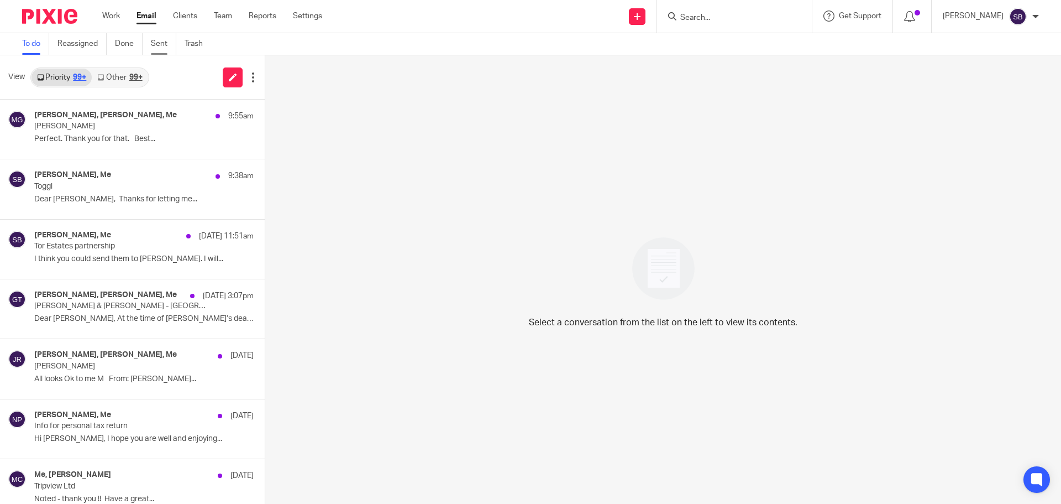
click at [167, 45] on link "Sent" at bounding box center [163, 44] width 25 height 22
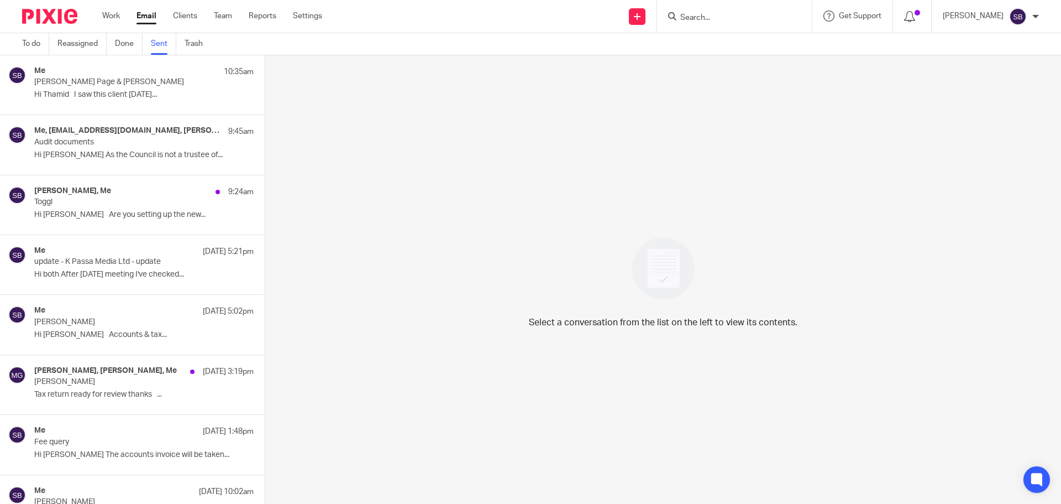
drag, startPoint x: 140, startPoint y: 85, endPoint x: 171, endPoint y: 83, distance: 31.0
click at [140, 85] on p "[PERSON_NAME] Page & [PERSON_NAME]" at bounding box center [122, 81] width 176 height 9
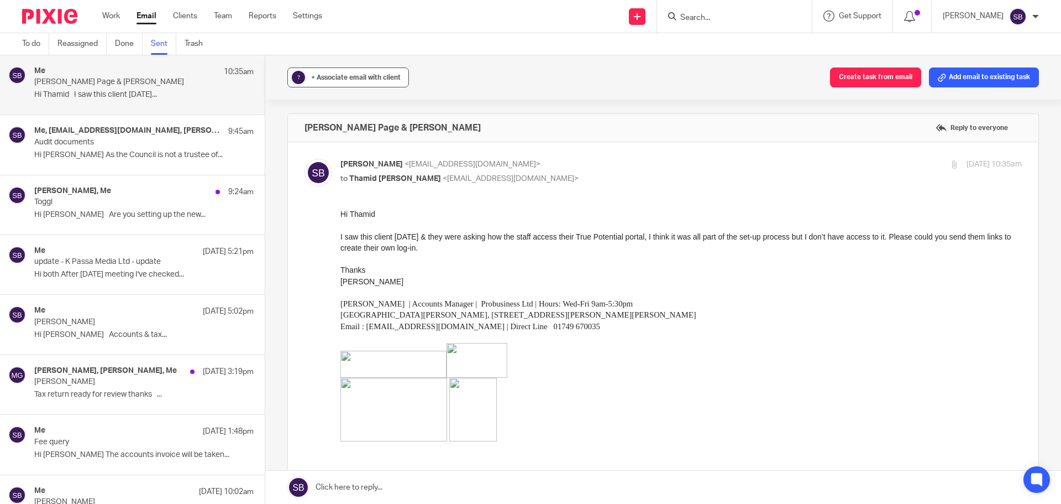
click at [306, 82] on button "? + Associate email with client" at bounding box center [348, 77] width 122 height 20
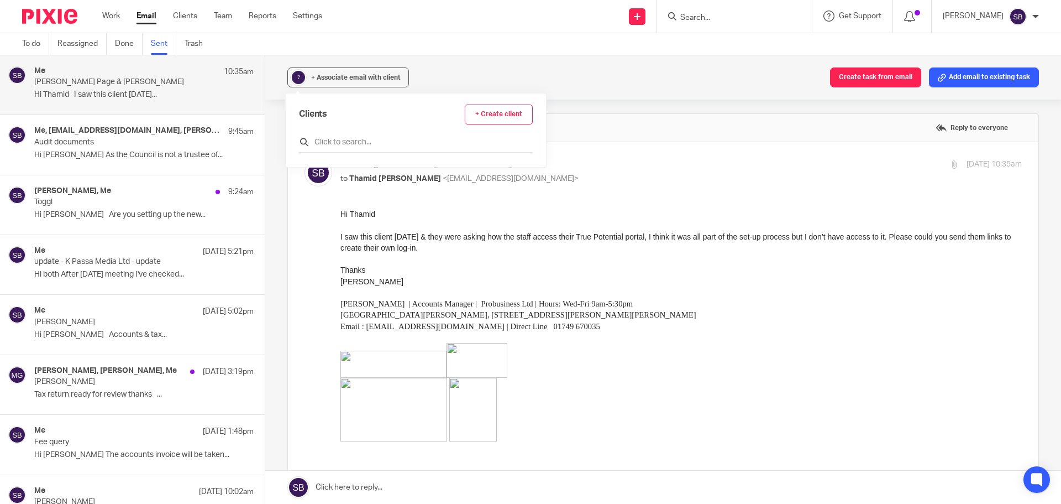
click at [337, 143] on input "text" at bounding box center [416, 142] width 234 height 11
type input "gardiner"
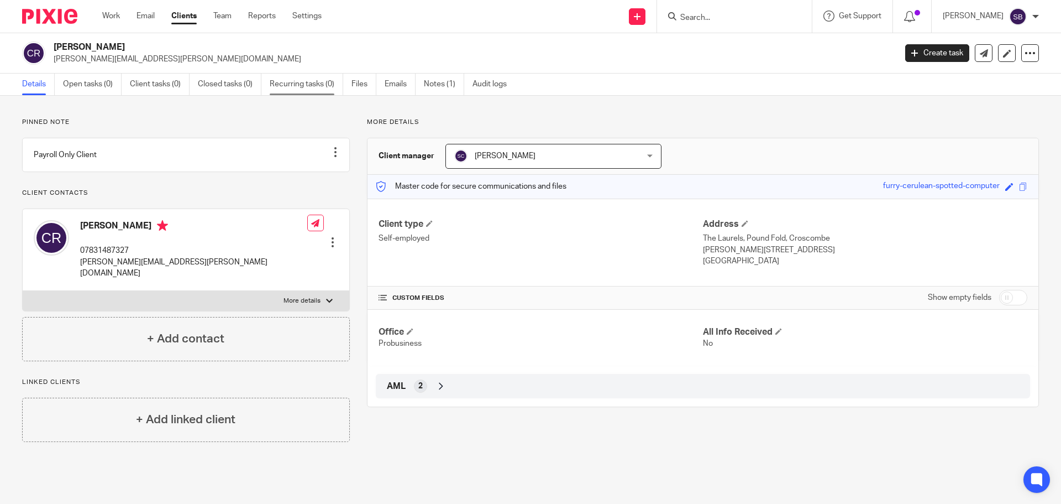
click at [316, 83] on link "Recurring tasks (0)" at bounding box center [307, 85] width 74 height 22
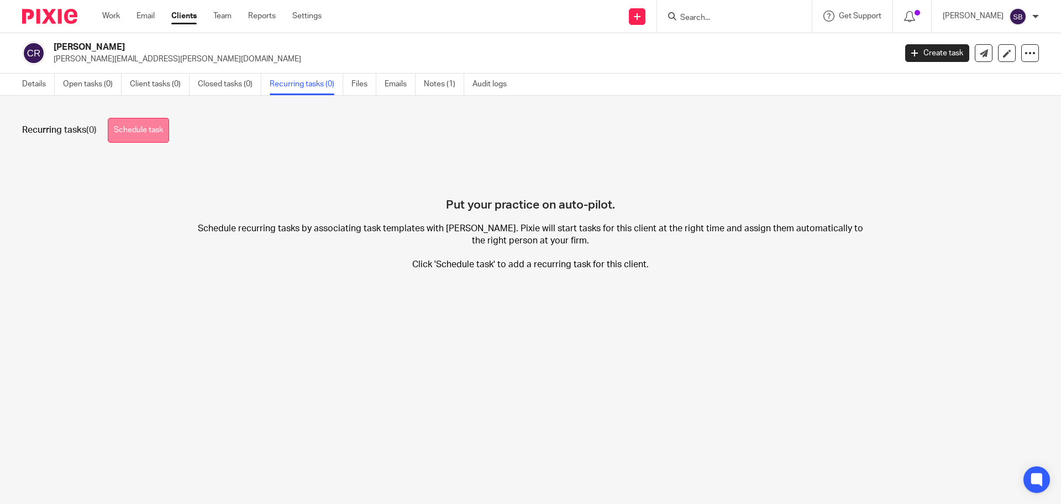
click at [156, 133] on link "Schedule task" at bounding box center [138, 130] width 61 height 25
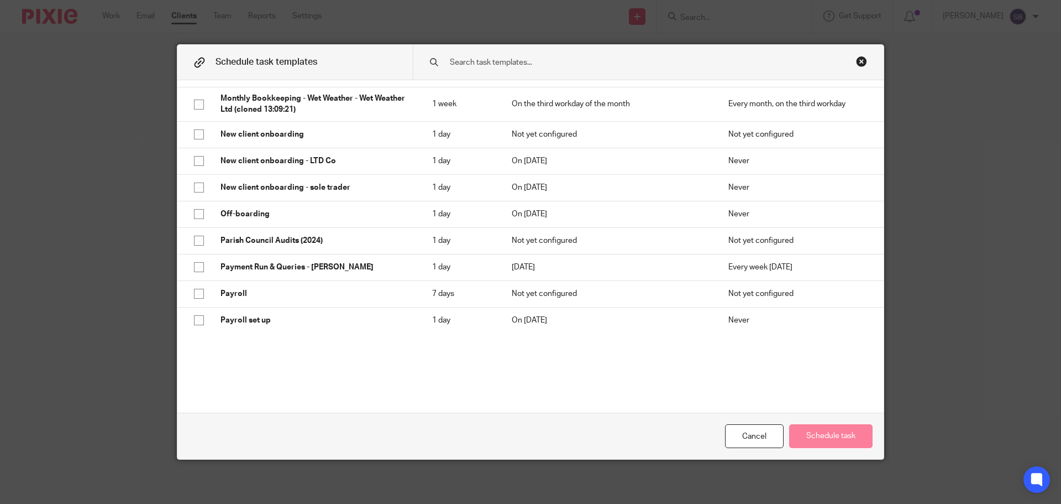
scroll to position [1272, 0]
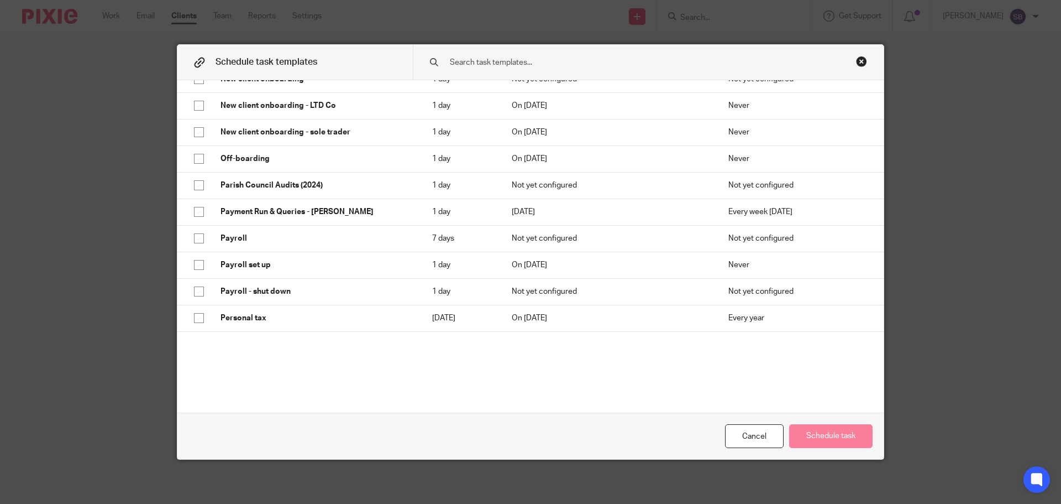
click at [856, 59] on div "Close this dialog window" at bounding box center [861, 61] width 11 height 11
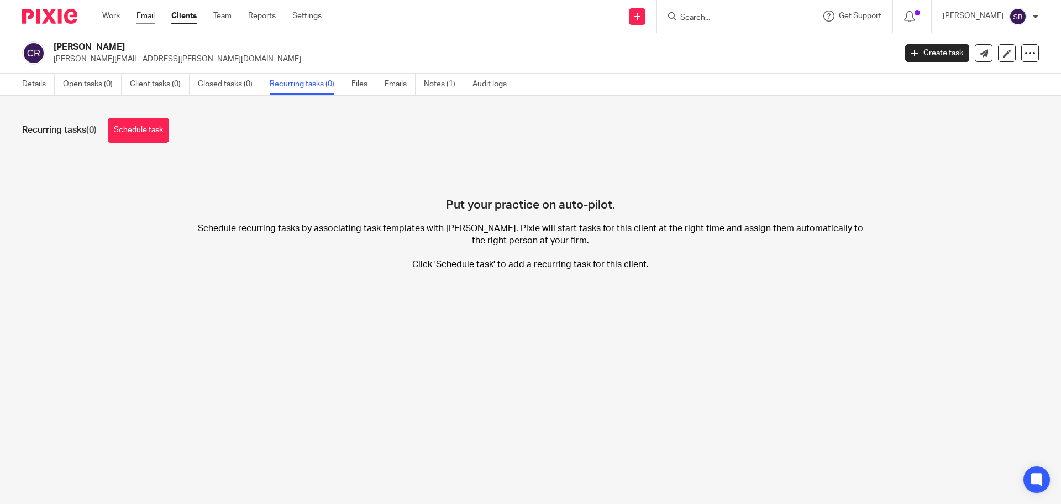
click at [151, 15] on link "Email" at bounding box center [146, 16] width 18 height 11
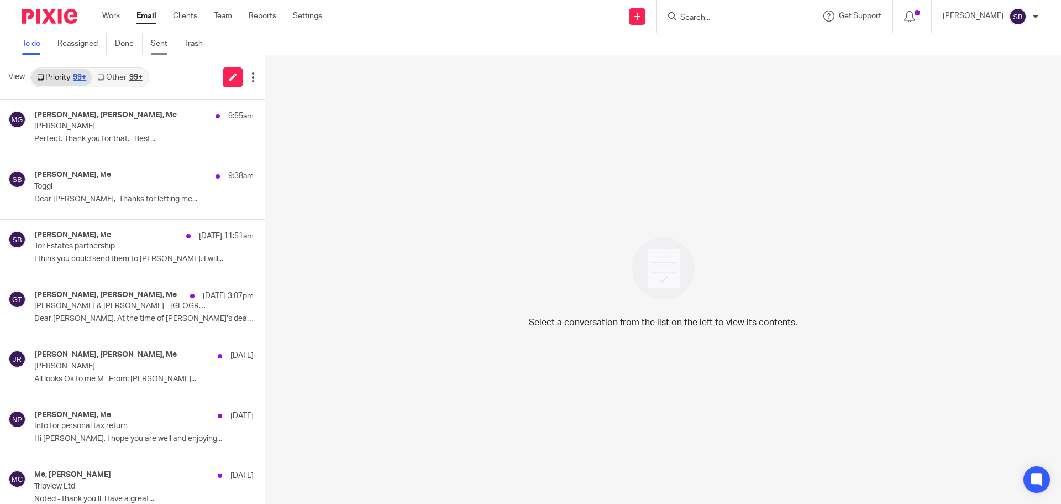
click at [156, 43] on link "Sent" at bounding box center [163, 44] width 25 height 22
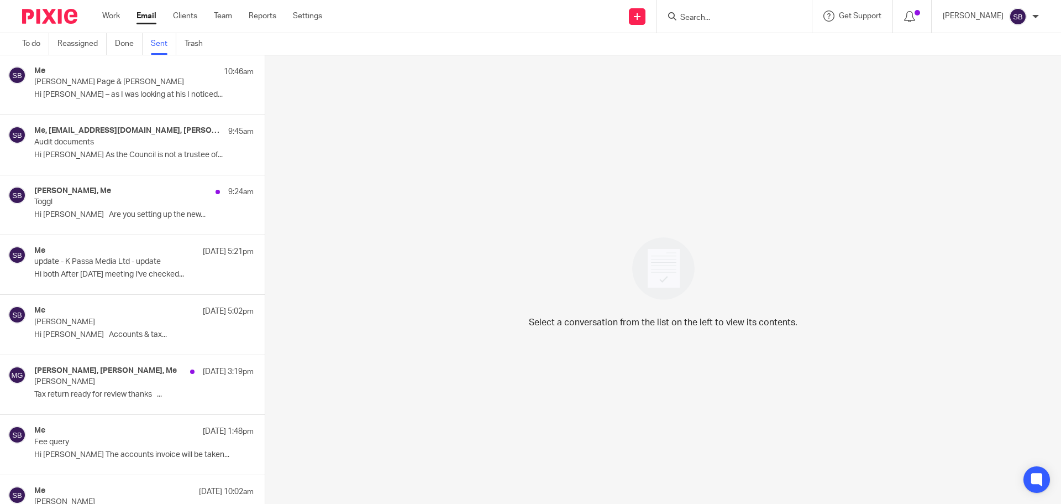
click at [86, 80] on p "Gardiner Page & Roe" at bounding box center [122, 81] width 176 height 9
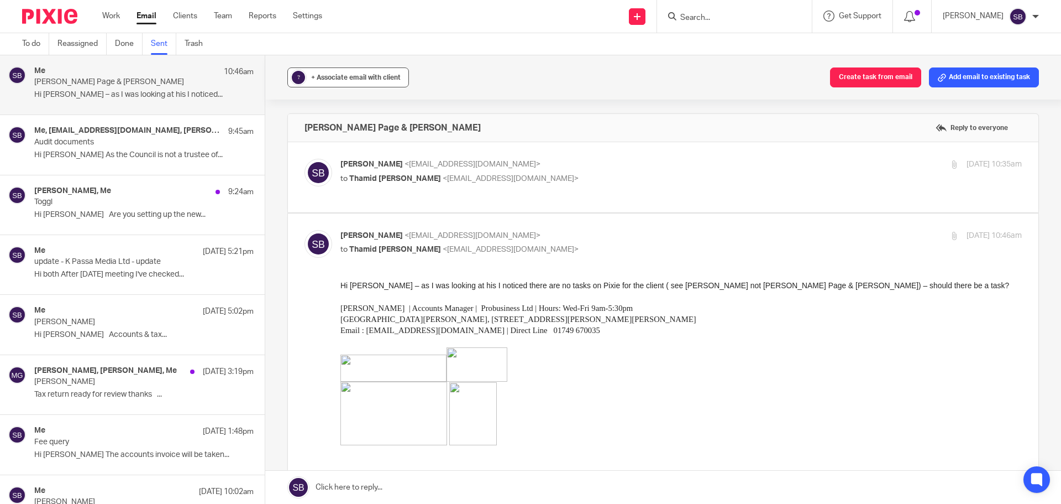
click at [315, 76] on span "+ Associate email with client" at bounding box center [356, 77] width 90 height 7
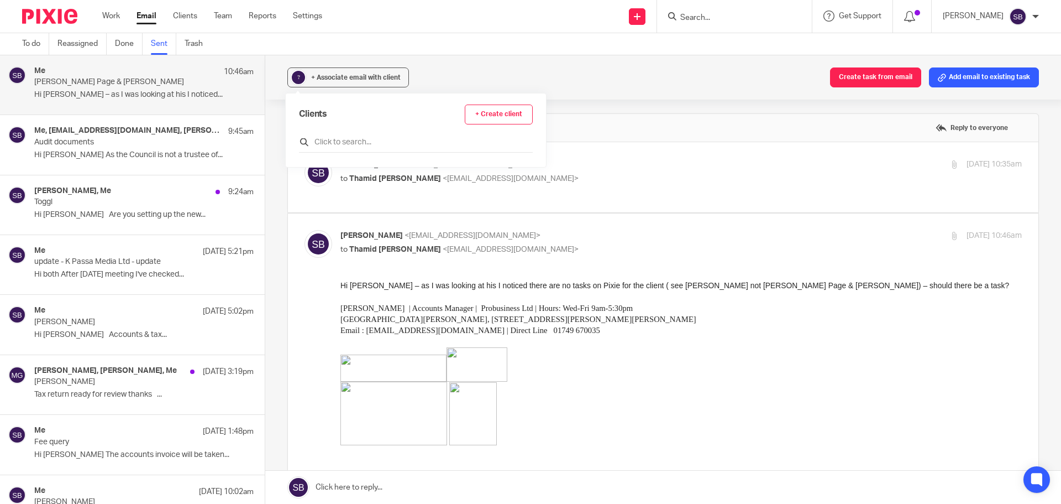
click at [349, 141] on input "text" at bounding box center [416, 142] width 234 height 11
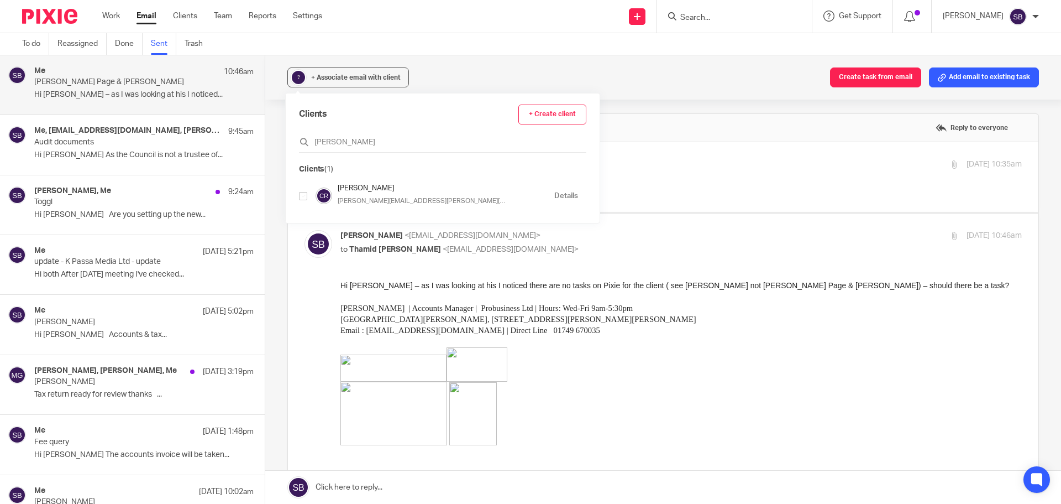
type input "roe"
click at [309, 197] on div "Chris Roe chris.roe@theopenworkpartnership.com Details" at bounding box center [438, 196] width 279 height 26
click at [306, 198] on input "checkbox" at bounding box center [303, 196] width 8 height 8
checkbox input "true"
click at [605, 78] on div "Associated clients (1) Create task from email Add email to existing task" at bounding box center [663, 77] width 796 height 44
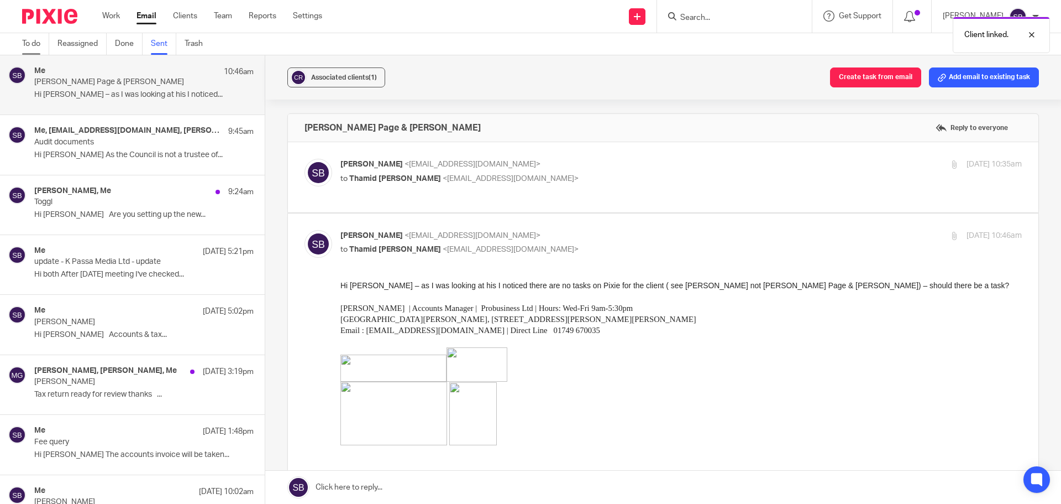
click at [38, 40] on link "To do" at bounding box center [35, 44] width 27 height 22
